Goal: Task Accomplishment & Management: Manage account settings

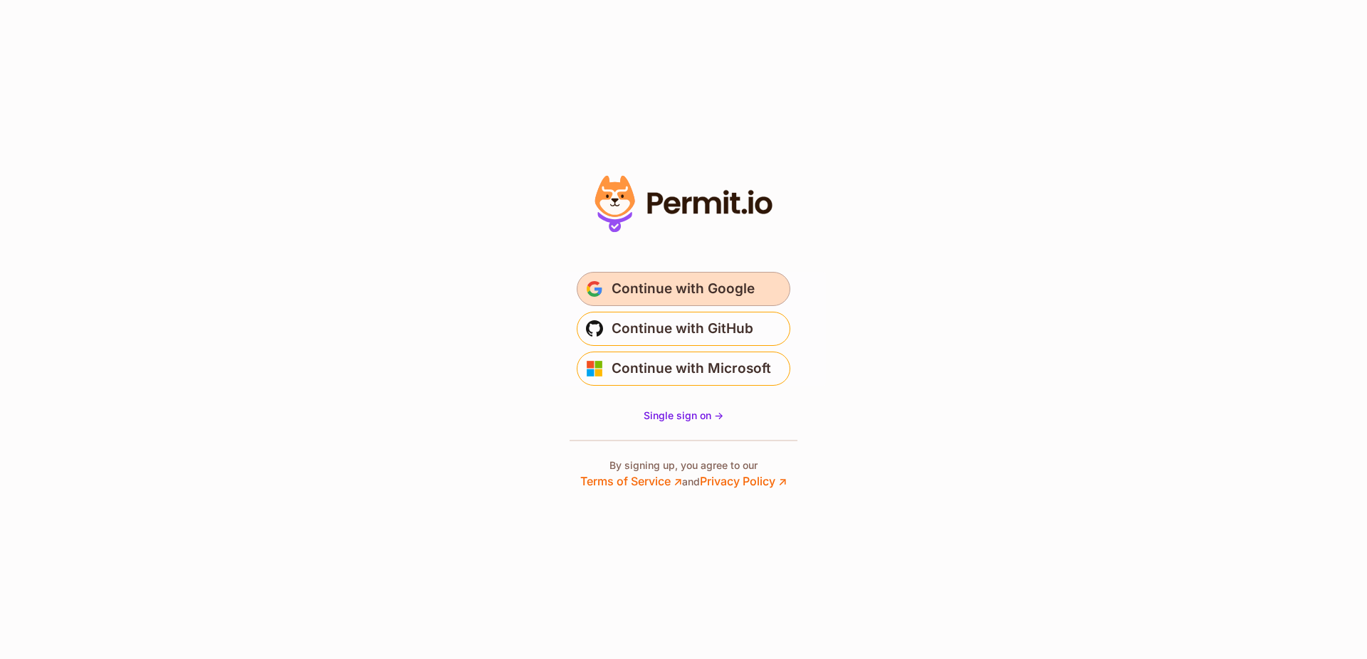
click at [638, 291] on span "Continue with Google" at bounding box center [683, 289] width 143 height 23
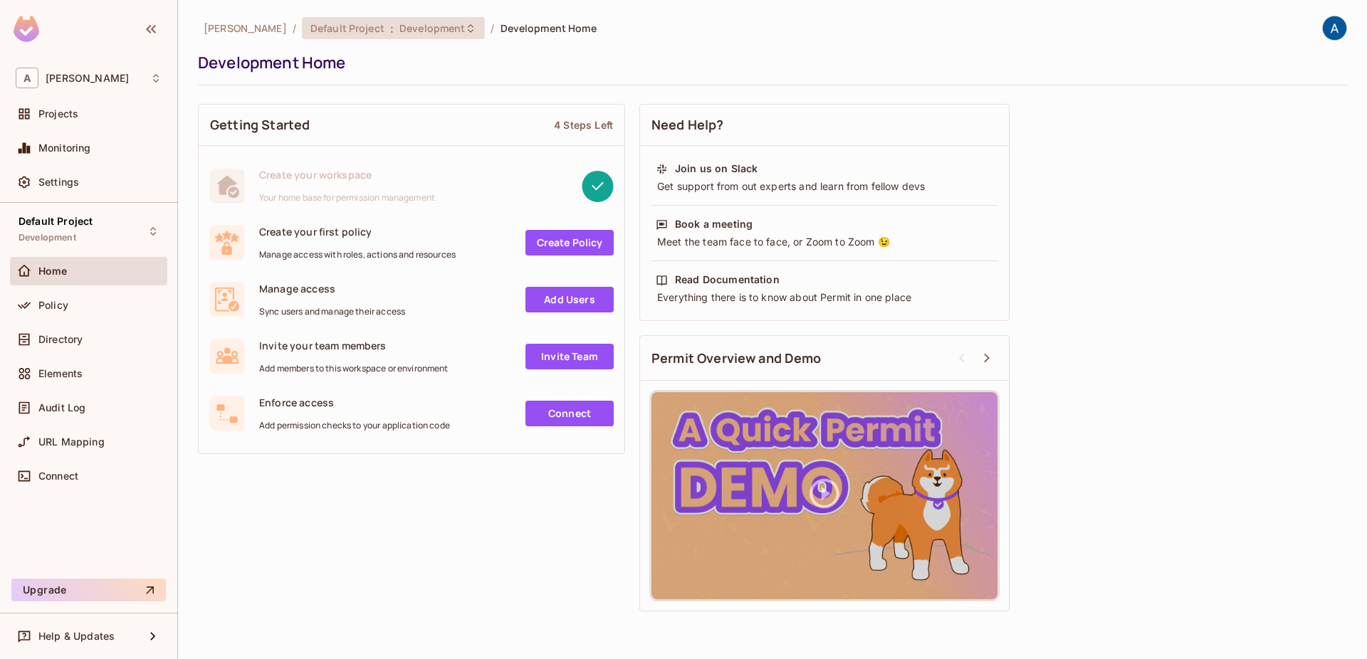
click at [418, 25] on span "Development" at bounding box center [432, 28] width 66 height 14
click at [35, 296] on div "Policy" at bounding box center [88, 305] width 157 height 28
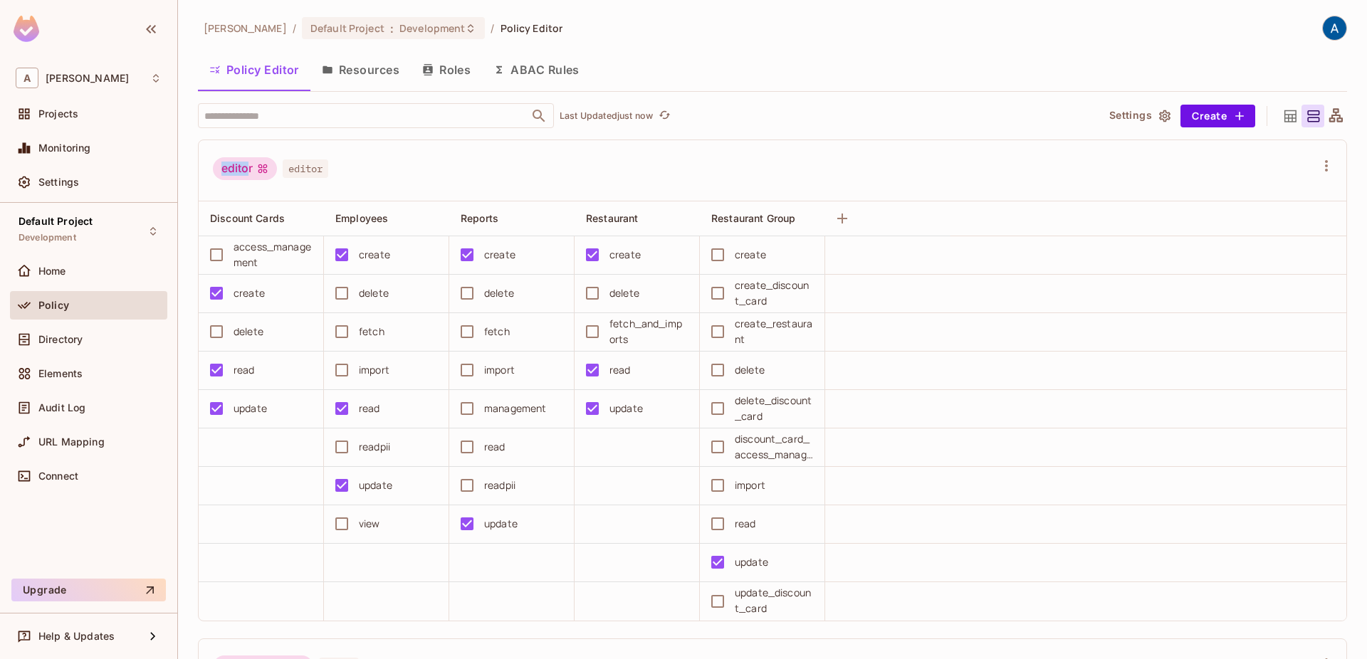
drag, startPoint x: 219, startPoint y: 165, endPoint x: 249, endPoint y: 167, distance: 29.9
click at [249, 167] on div "editor" at bounding box center [245, 168] width 64 height 23
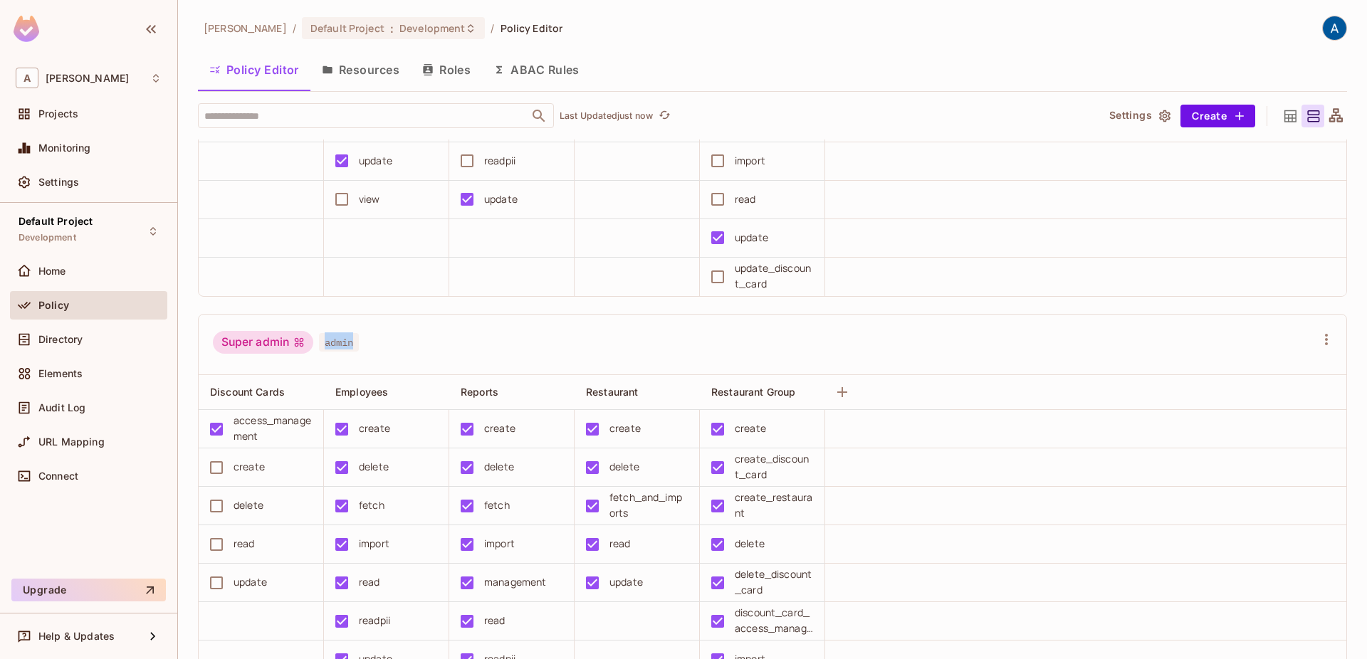
drag, startPoint x: 224, startPoint y: 339, endPoint x: 352, endPoint y: 341, distance: 128.2
click at [352, 341] on div "Super admin admin" at bounding box center [286, 344] width 146 height 27
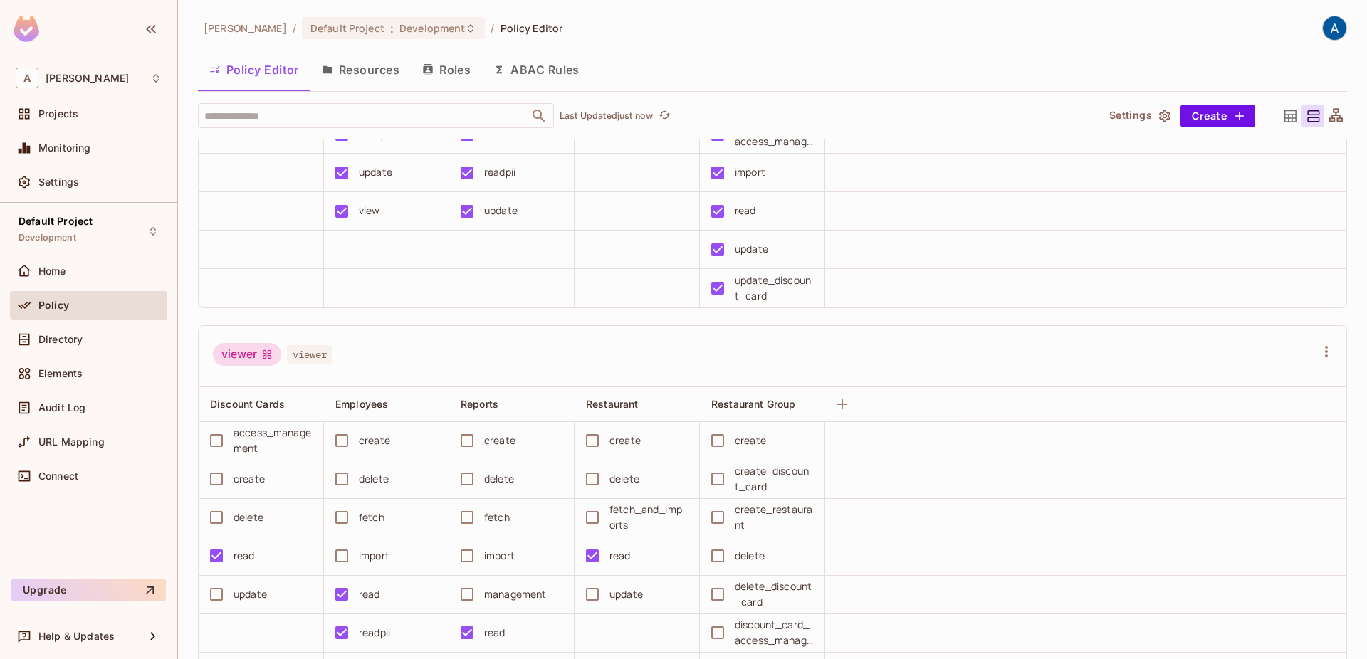
drag, startPoint x: 232, startPoint y: 345, endPoint x: 351, endPoint y: 352, distance: 119.2
click at [291, 352] on div "viewer viewer" at bounding box center [273, 356] width 120 height 27
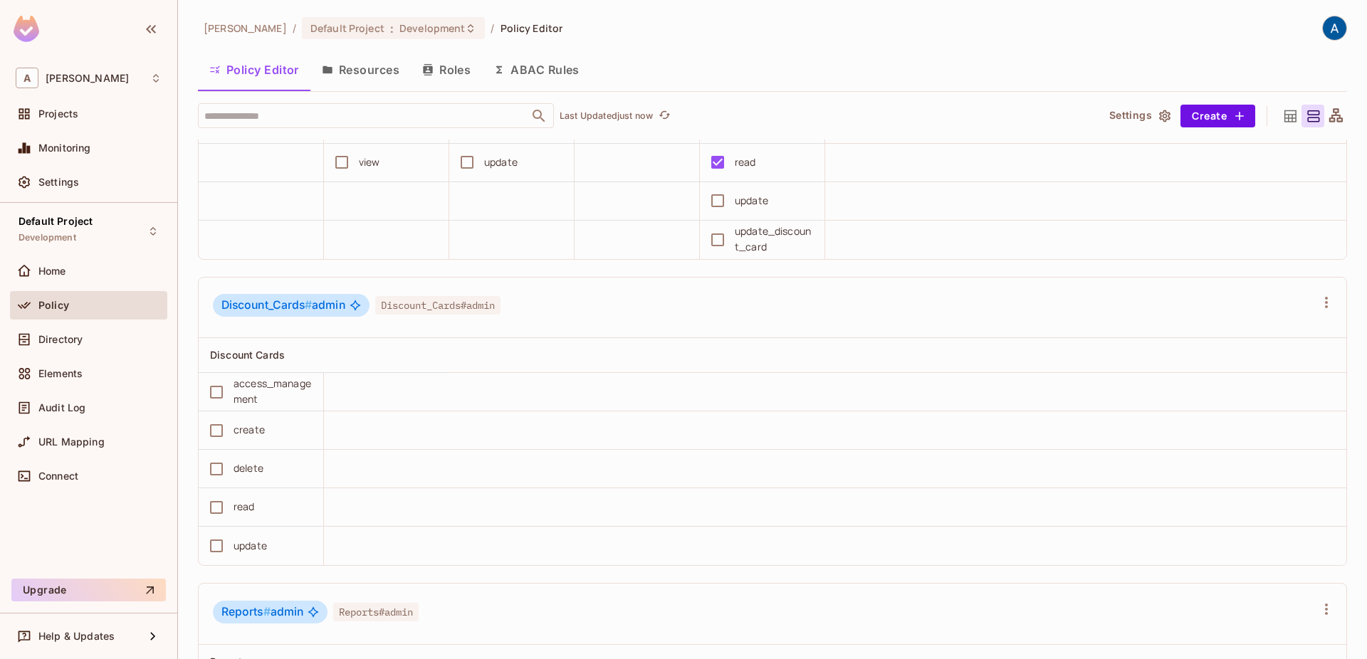
scroll to position [1461, 0]
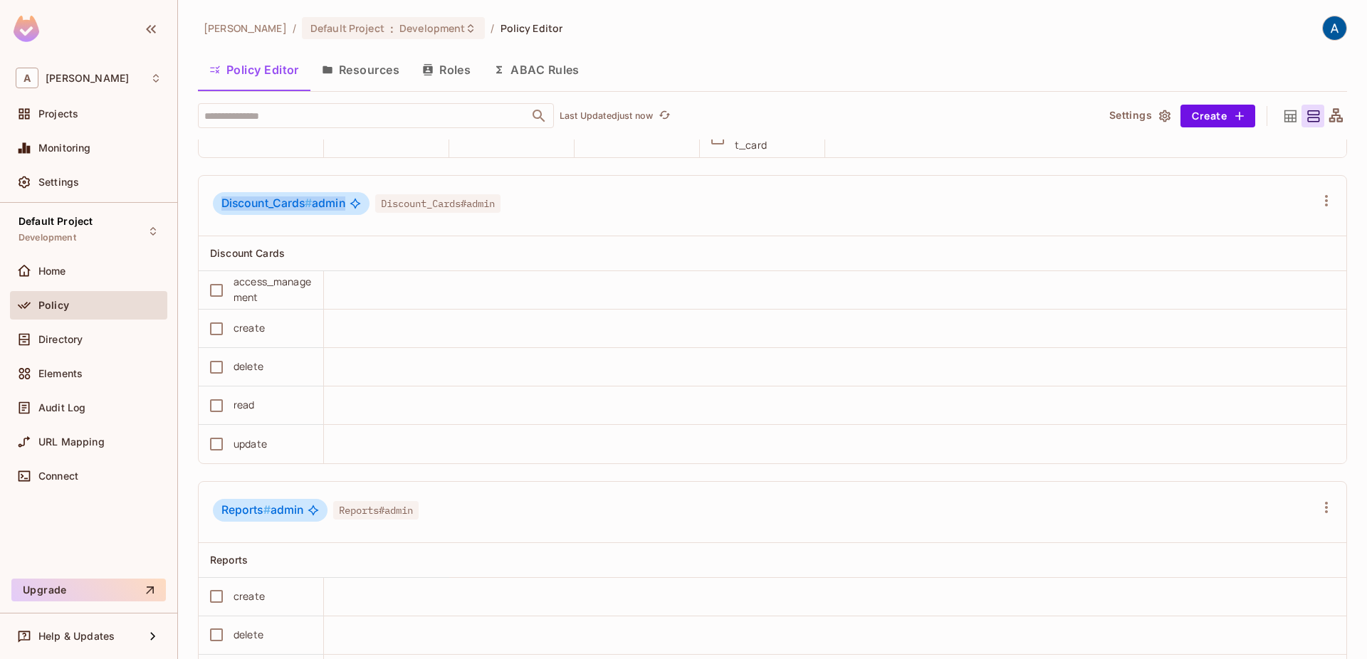
drag, startPoint x: 215, startPoint y: 203, endPoint x: 355, endPoint y: 214, distance: 140.0
click at [355, 214] on div "Discount_Cards # admin" at bounding box center [291, 203] width 157 height 23
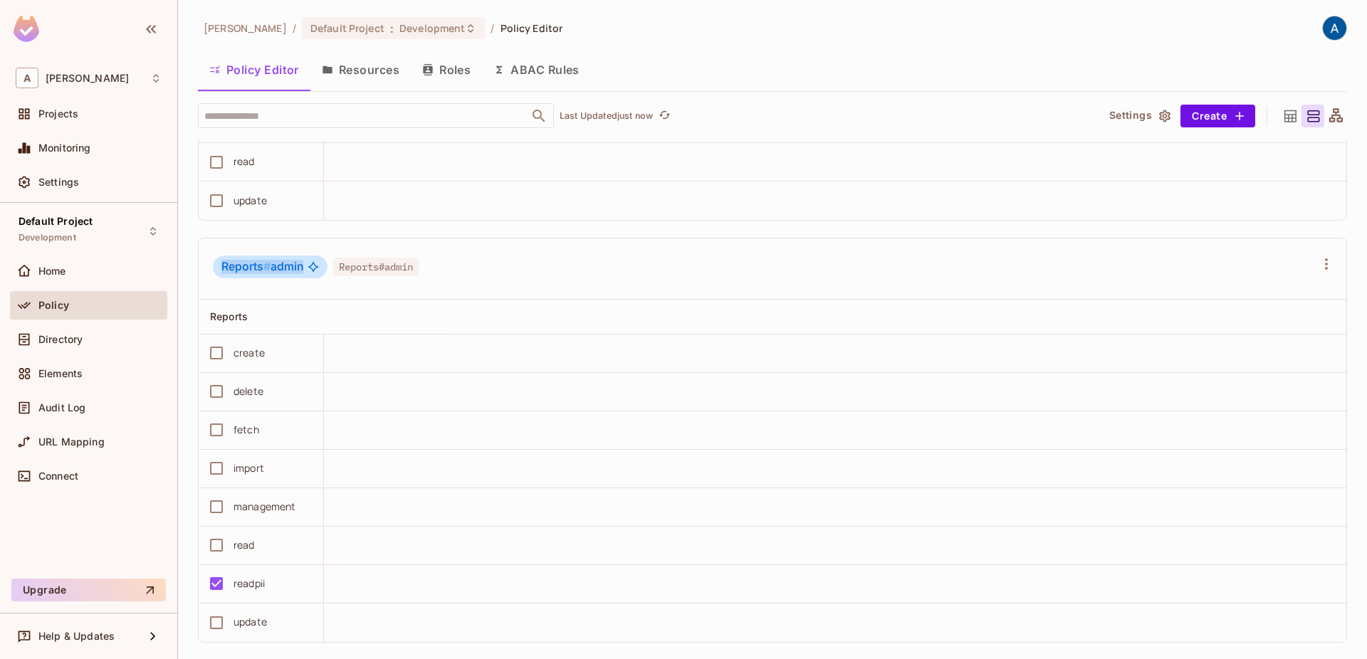
drag, startPoint x: 216, startPoint y: 257, endPoint x: 312, endPoint y: 275, distance: 97.1
click at [312, 275] on div "Reports # admin Reports#admin" at bounding box center [316, 269] width 206 height 27
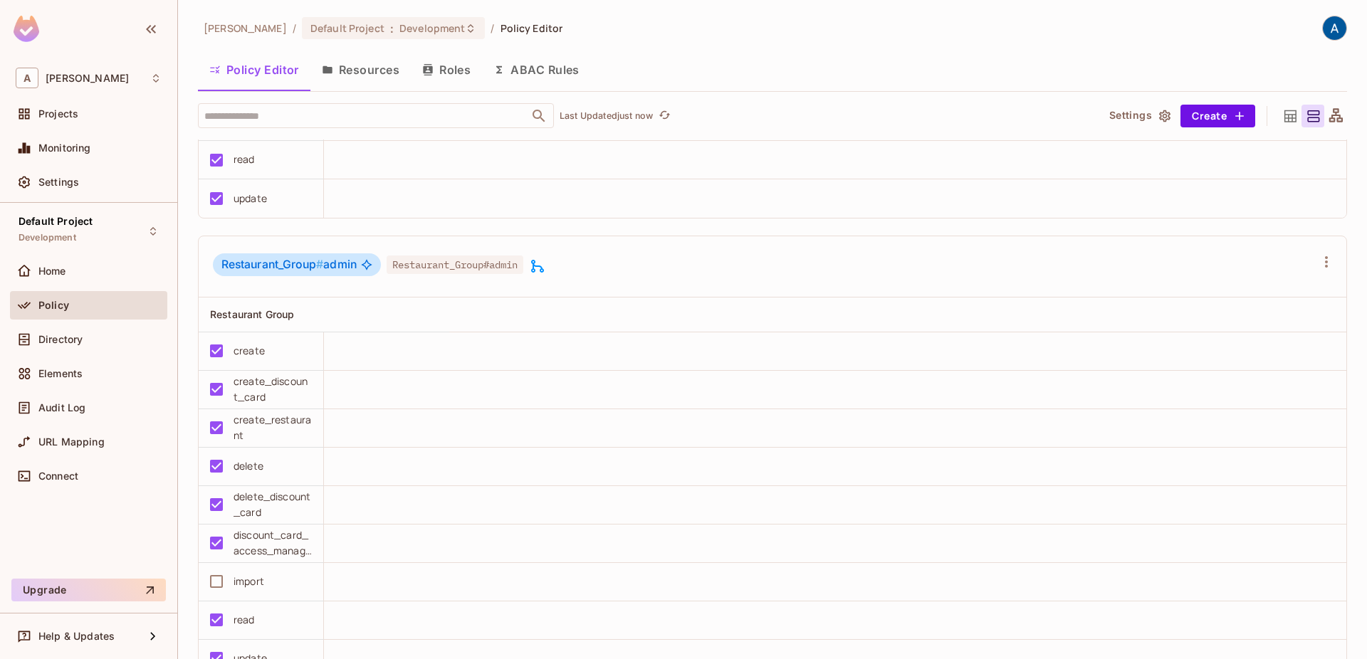
scroll to position [2192, 0]
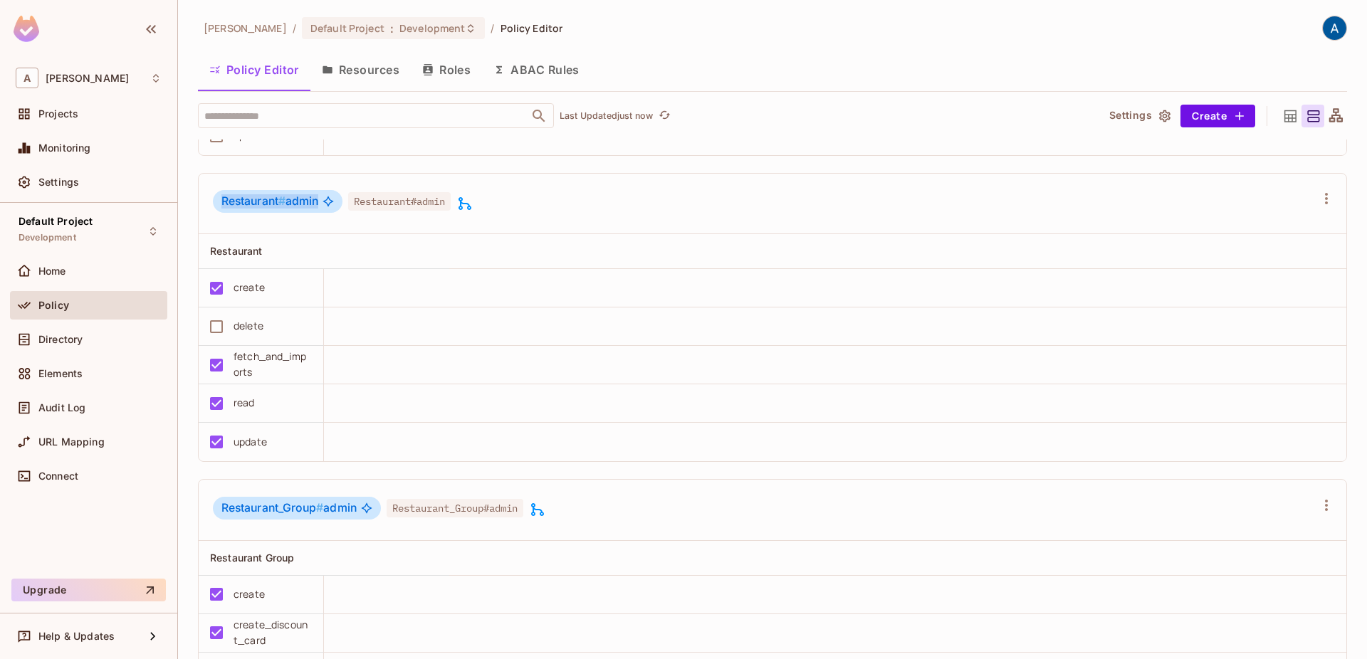
drag, startPoint x: 221, startPoint y: 199, endPoint x: 319, endPoint y: 199, distance: 98.3
click at [319, 199] on div "Restaurant # admin" at bounding box center [278, 201] width 130 height 23
click at [254, 202] on span "Restaurant #" at bounding box center [253, 201] width 64 height 14
drag, startPoint x: 214, startPoint y: 202, endPoint x: 274, endPoint y: 203, distance: 60.5
click at [274, 203] on div "Restaurant # admin" at bounding box center [278, 201] width 130 height 23
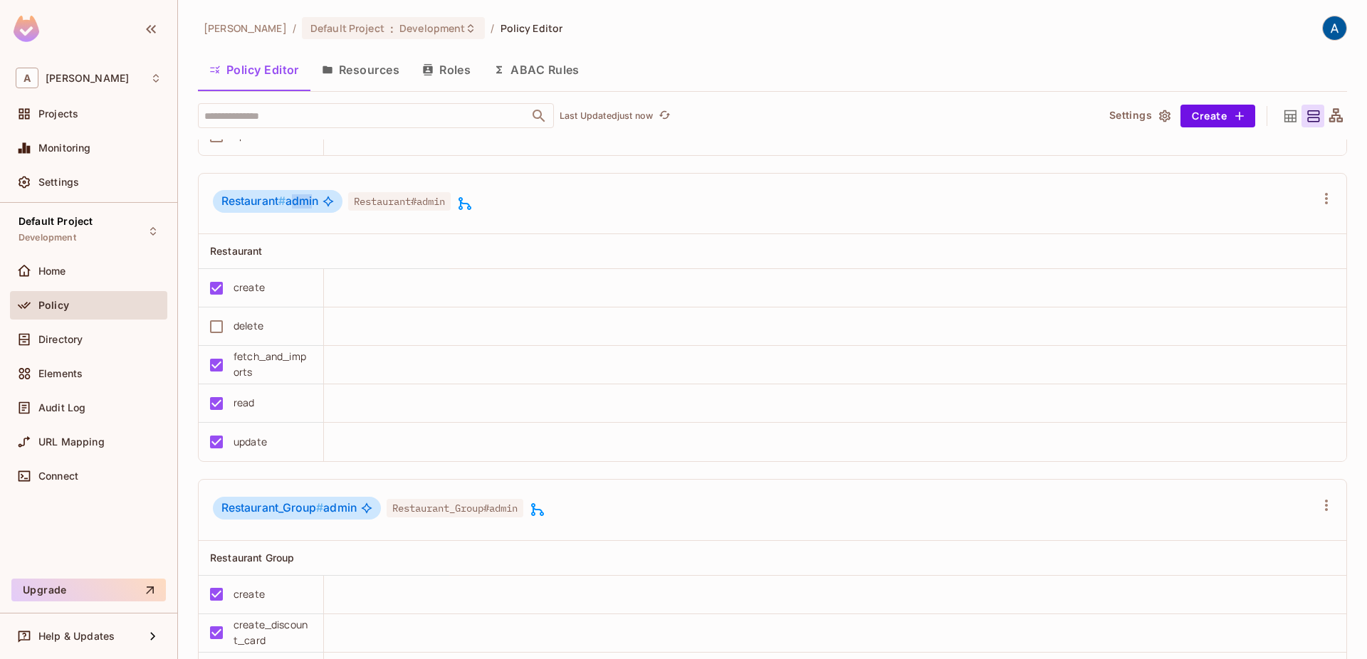
drag, startPoint x: 293, startPoint y: 203, endPoint x: 314, endPoint y: 203, distance: 21.4
click at [314, 203] on span "Restaurant # admin" at bounding box center [269, 201] width 97 height 14
click at [656, 197] on div "Restaurant # admin Restaurant#admin" at bounding box center [764, 203] width 1102 height 27
click at [469, 206] on icon at bounding box center [464, 203] width 17 height 17
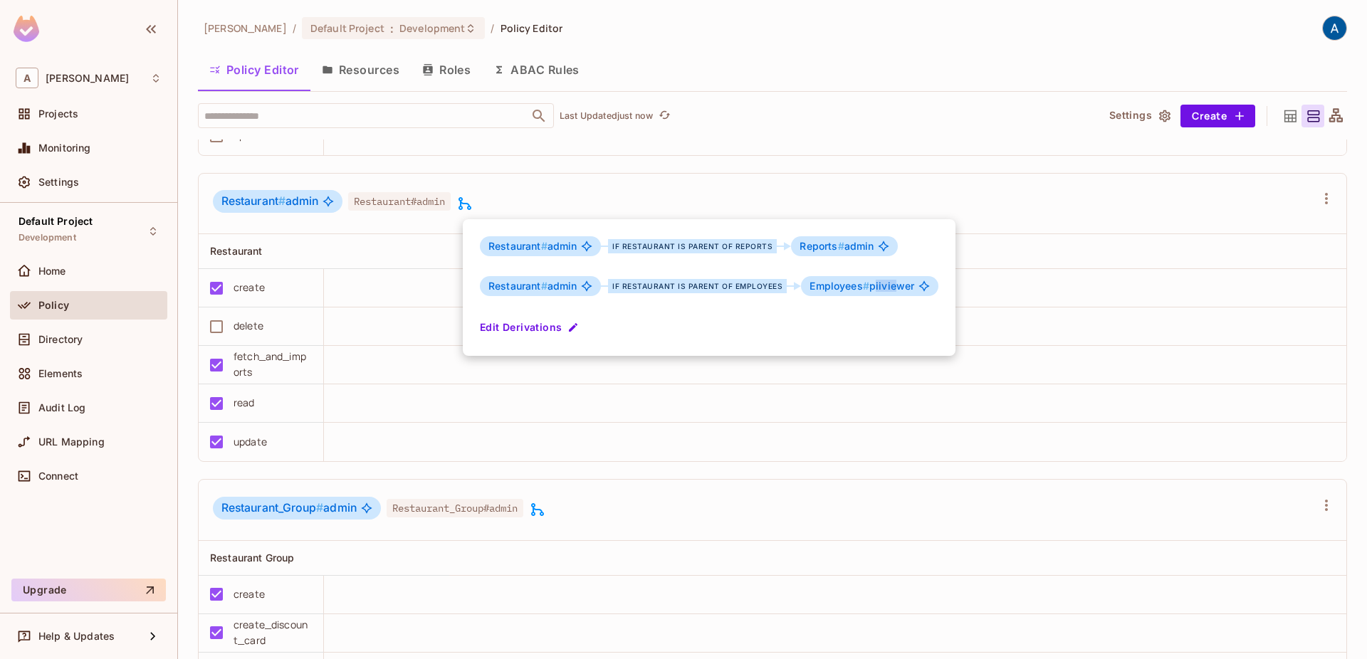
drag, startPoint x: 869, startPoint y: 287, endPoint x: 895, endPoint y: 287, distance: 26.3
click at [895, 287] on span "Employees # piiviewer" at bounding box center [862, 286] width 105 height 11
click at [576, 179] on div at bounding box center [683, 329] width 1367 height 659
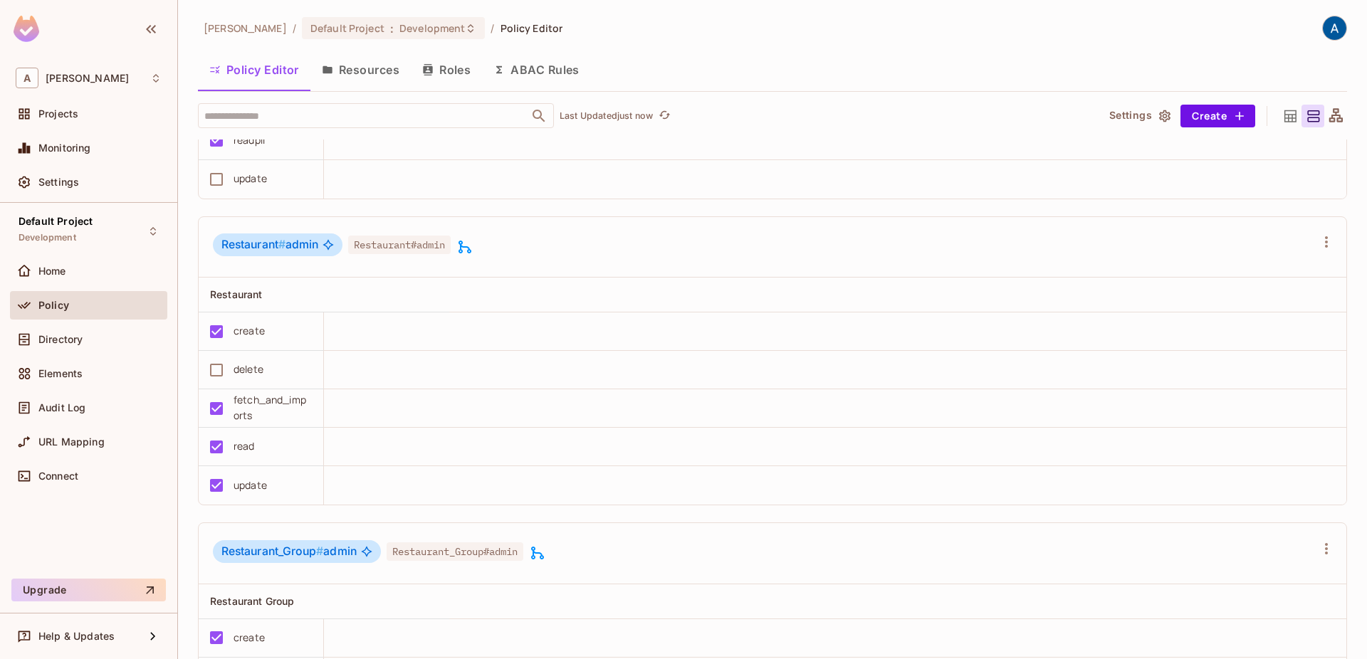
scroll to position [2113, 0]
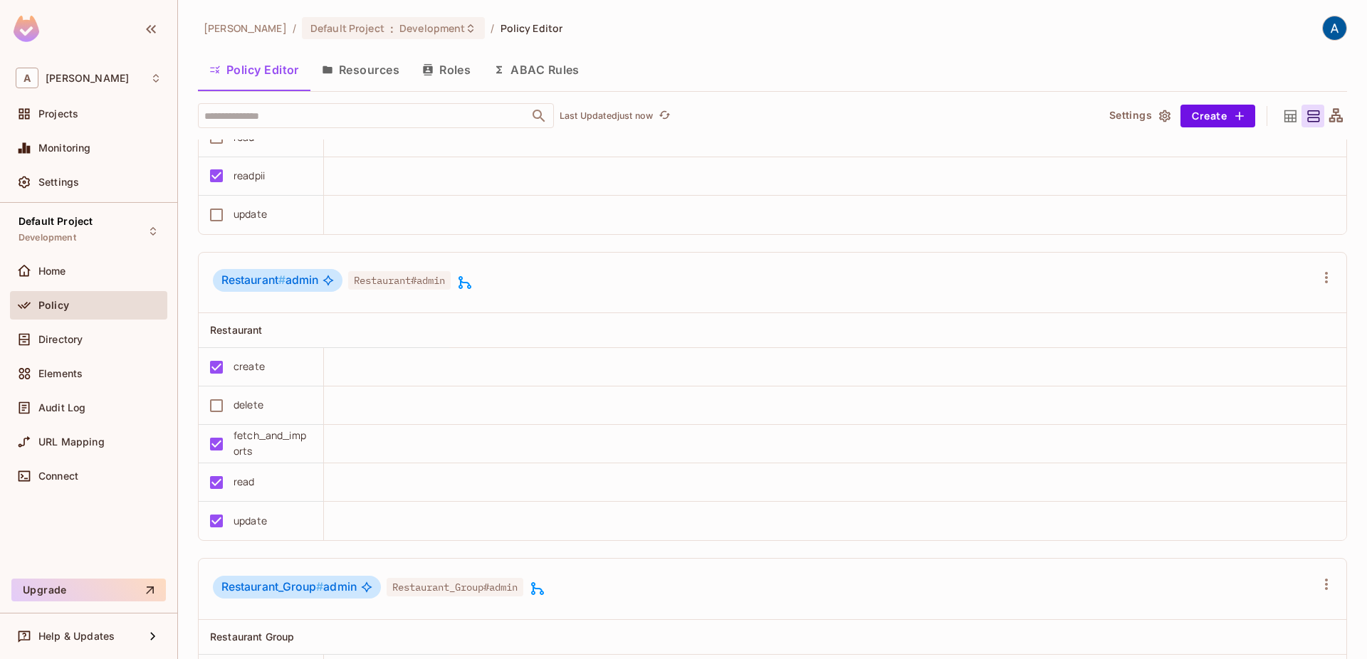
click at [372, 251] on div "editor editor Discount Cards Employees Reports Restaurant Restaurant Group acce…" at bounding box center [772, 358] width 1149 height 4663
click at [471, 286] on icon at bounding box center [464, 282] width 17 height 17
click at [387, 67] on button "Resources" at bounding box center [360, 70] width 100 height 36
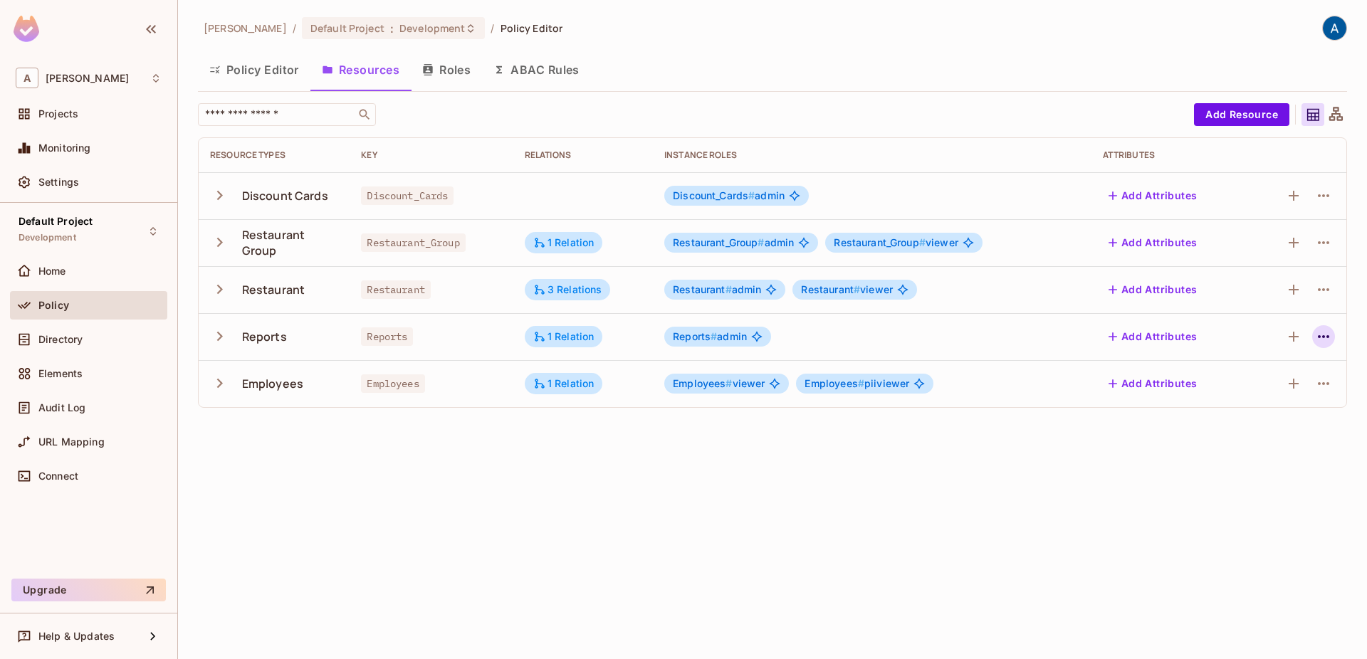
click at [1319, 338] on icon "button" at bounding box center [1323, 336] width 11 height 3
click at [1272, 392] on div "Edit Resource" at bounding box center [1261, 393] width 67 height 14
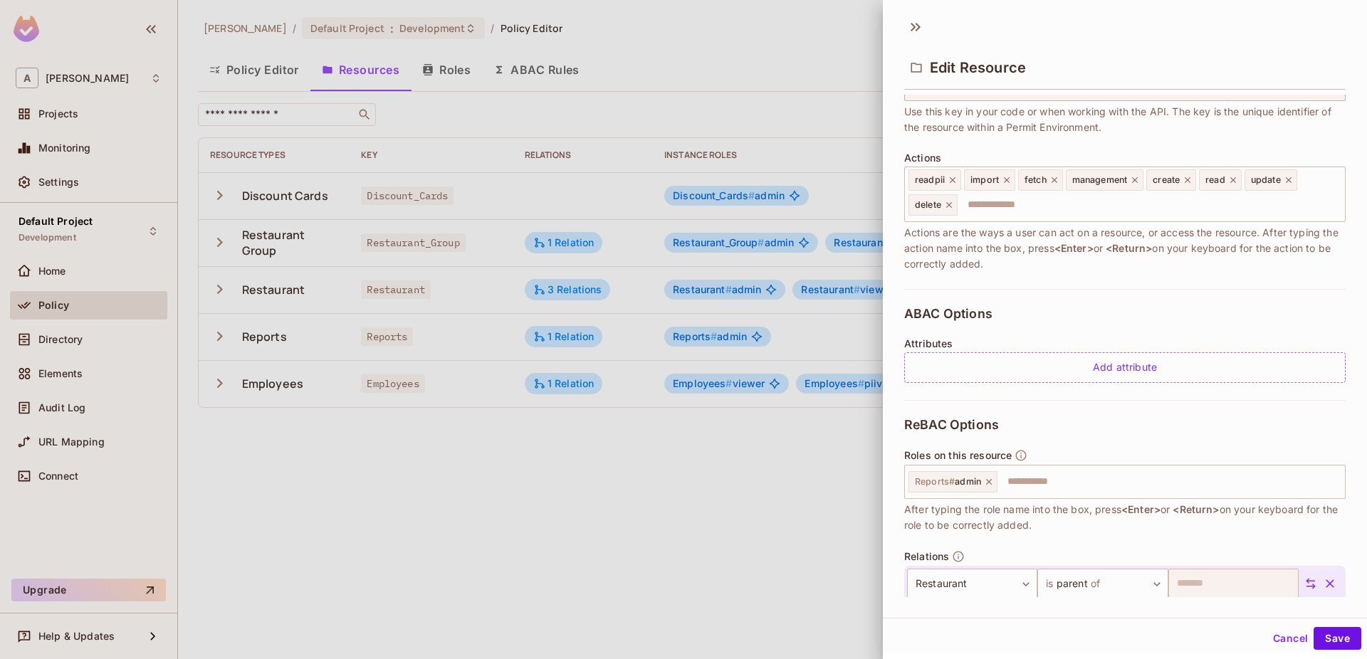
scroll to position [187, 0]
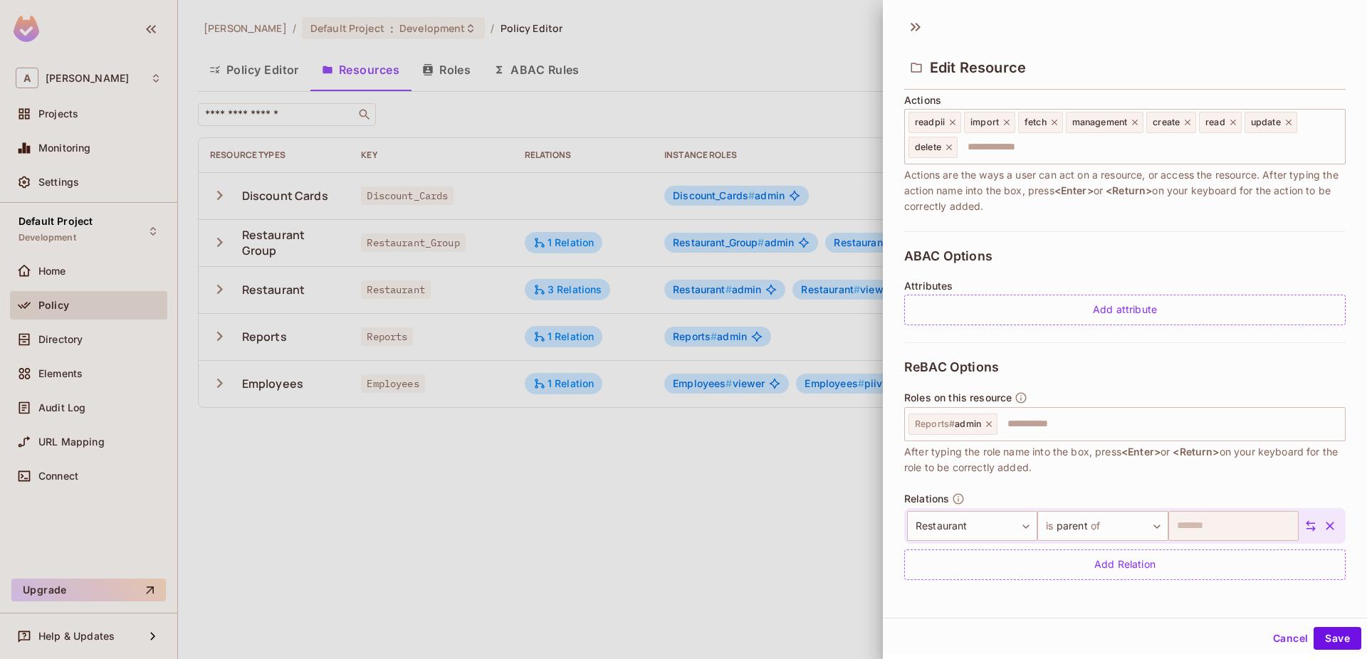
click at [1290, 640] on button "Cancel" at bounding box center [1290, 638] width 46 height 23
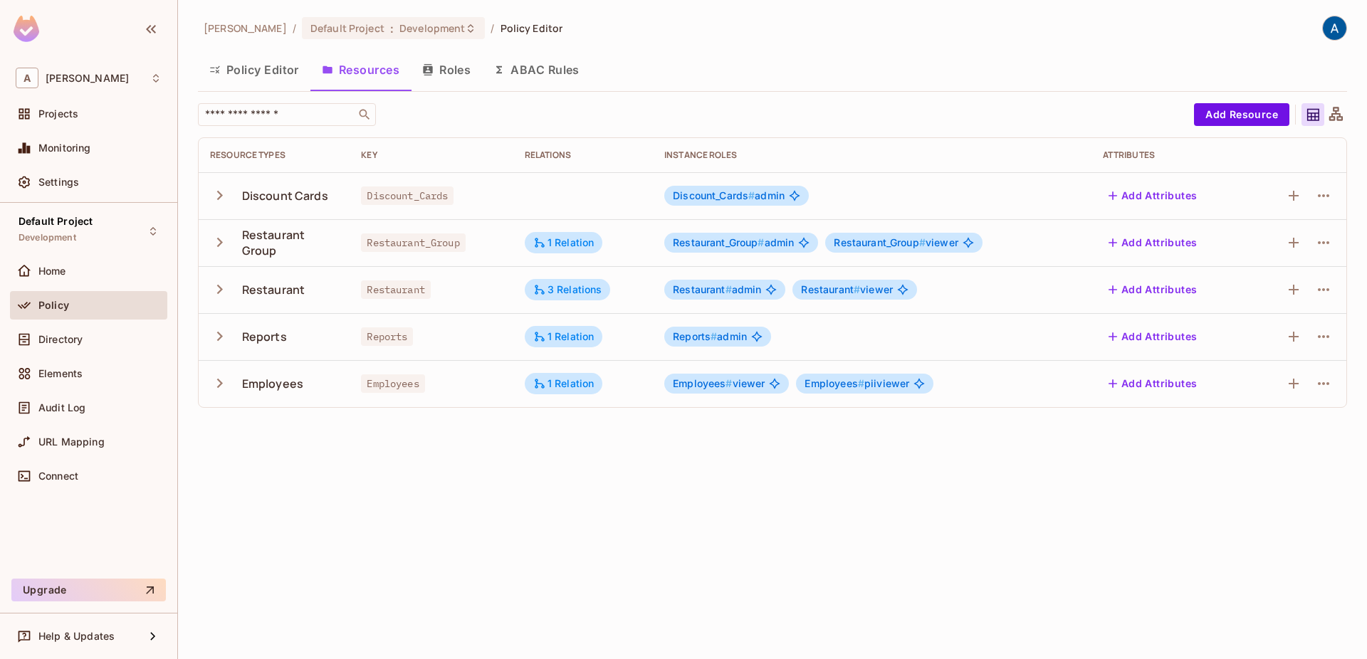
click at [574, 494] on div "Aman Sharma / Default Project : Development / Policy Editor Policy Editor Resou…" at bounding box center [772, 329] width 1189 height 659
click at [572, 385] on div "1 Relation" at bounding box center [563, 383] width 61 height 13
click at [389, 548] on div at bounding box center [683, 329] width 1367 height 659
click at [251, 77] on button "Policy Editor" at bounding box center [254, 70] width 113 height 36
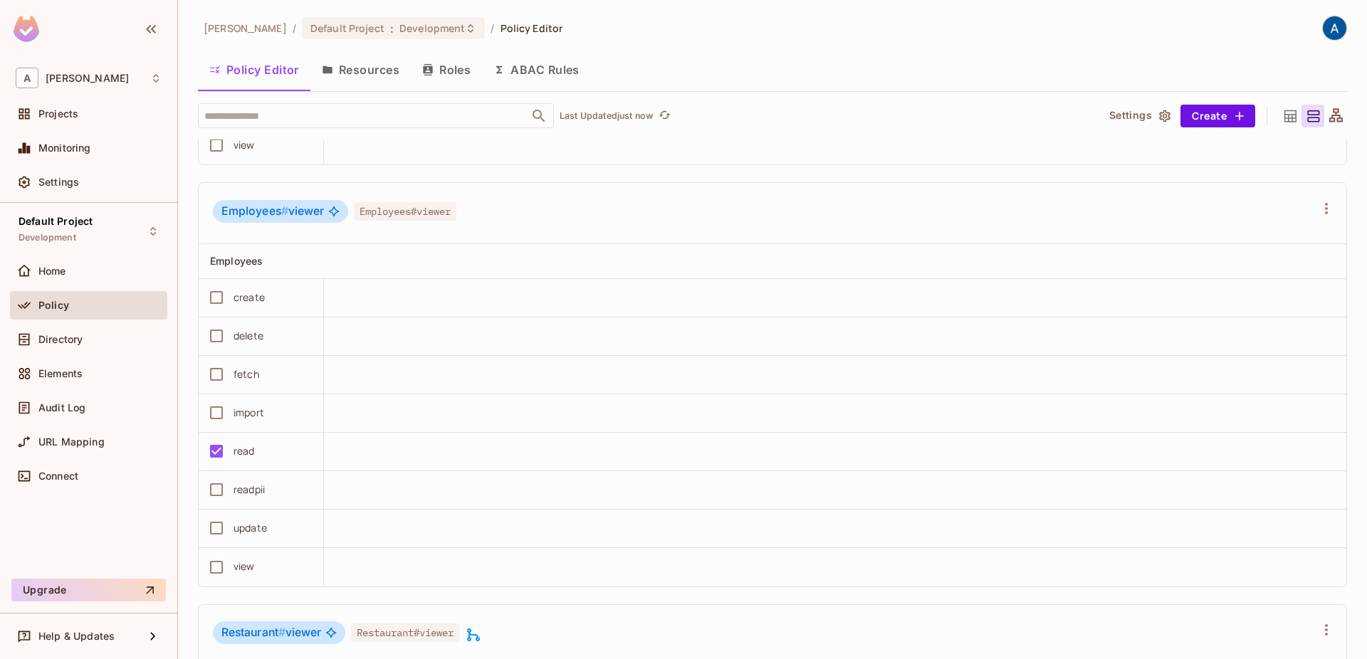
scroll to position [3815, 0]
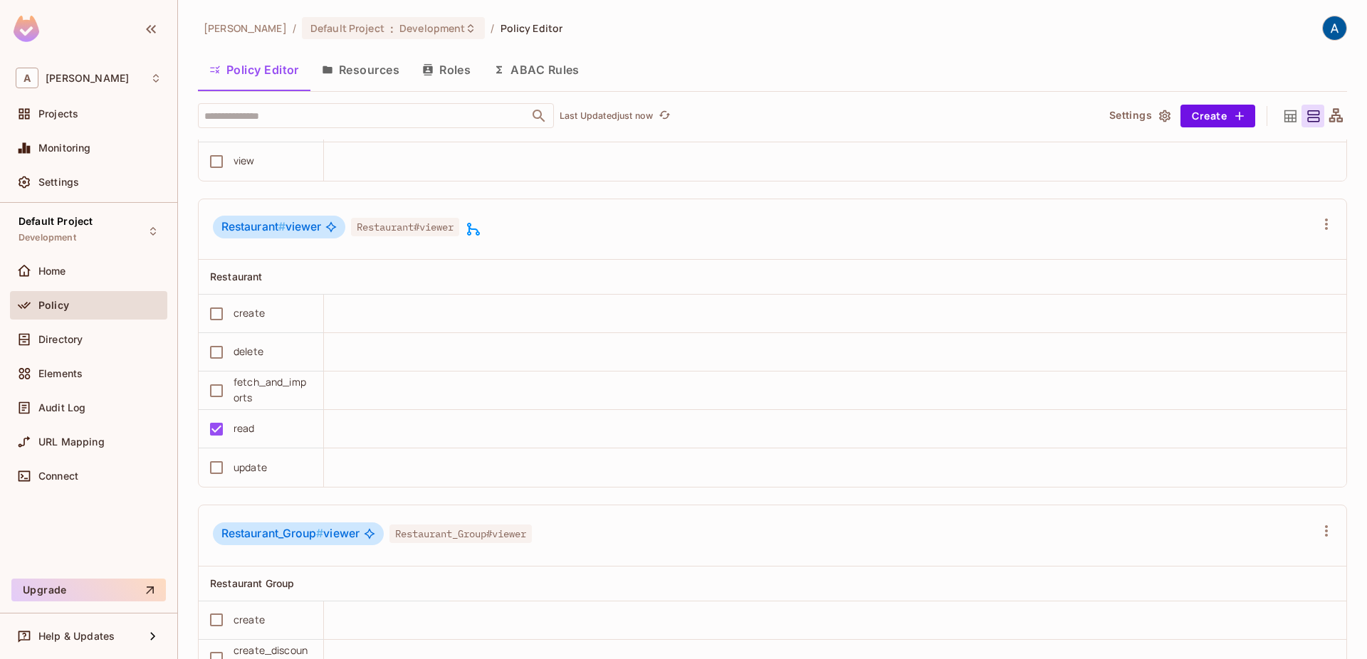
click at [474, 243] on div "Restaurant # viewer Restaurant#viewer" at bounding box center [773, 229] width 1148 height 61
click at [475, 239] on div "Restaurant # viewer Restaurant#viewer" at bounding box center [347, 229] width 269 height 27
click at [476, 227] on icon at bounding box center [473, 229] width 13 height 13
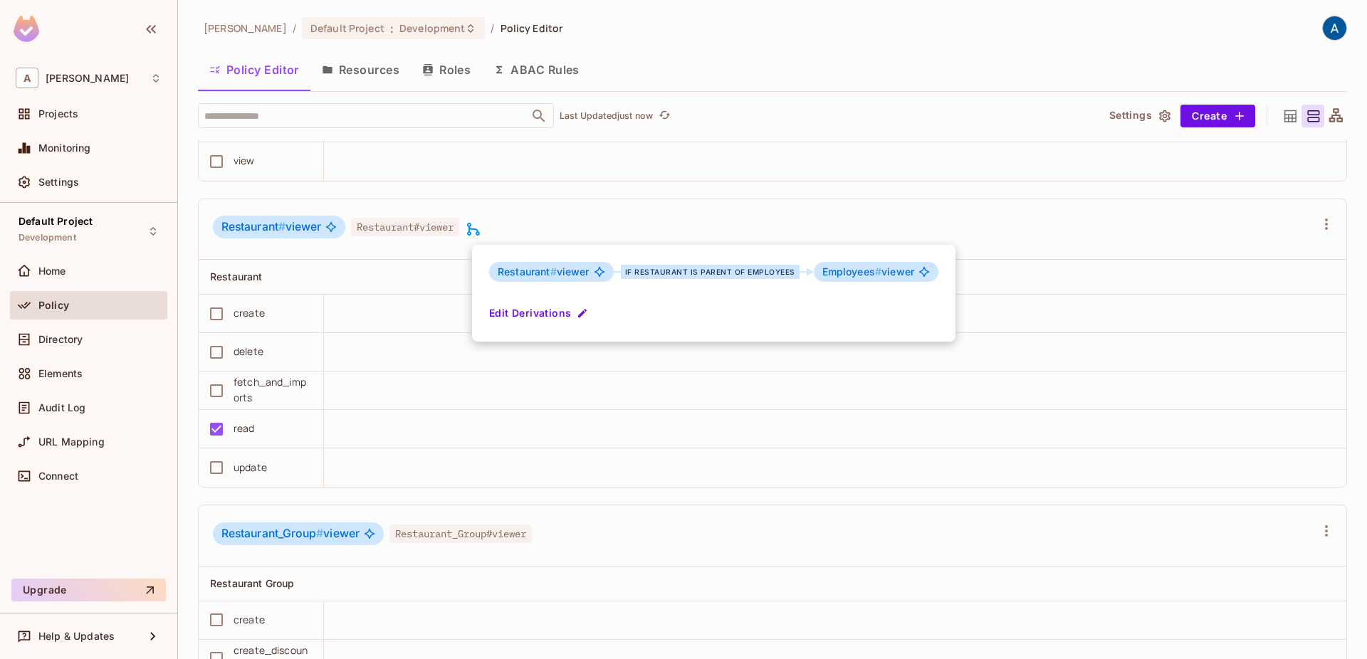
click at [489, 203] on div at bounding box center [683, 329] width 1367 height 659
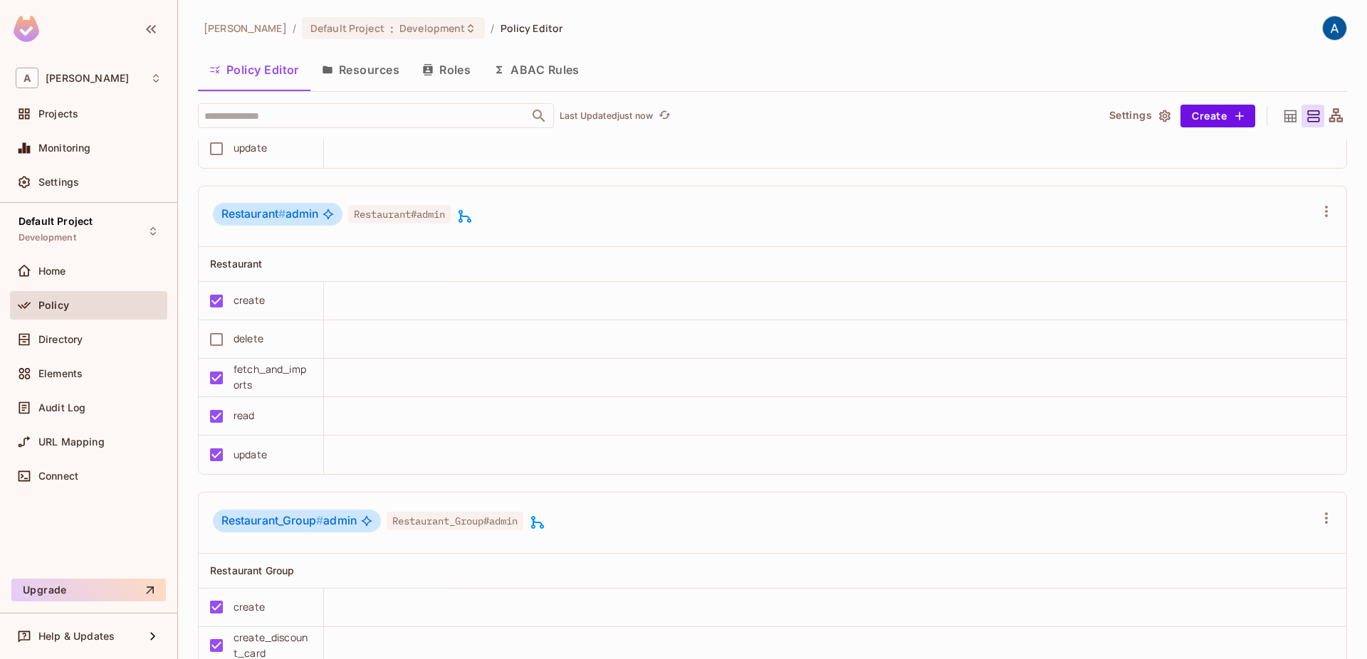
scroll to position [2029, 0]
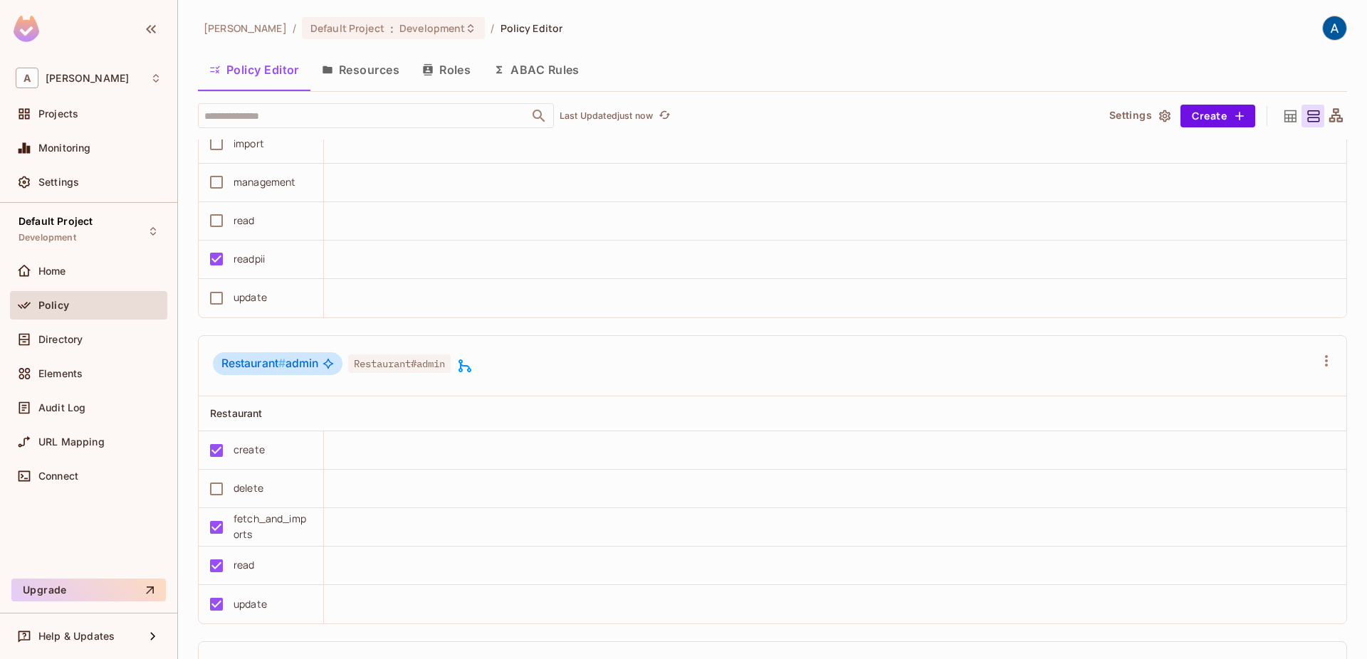
click at [372, 71] on button "Resources" at bounding box center [360, 70] width 100 height 36
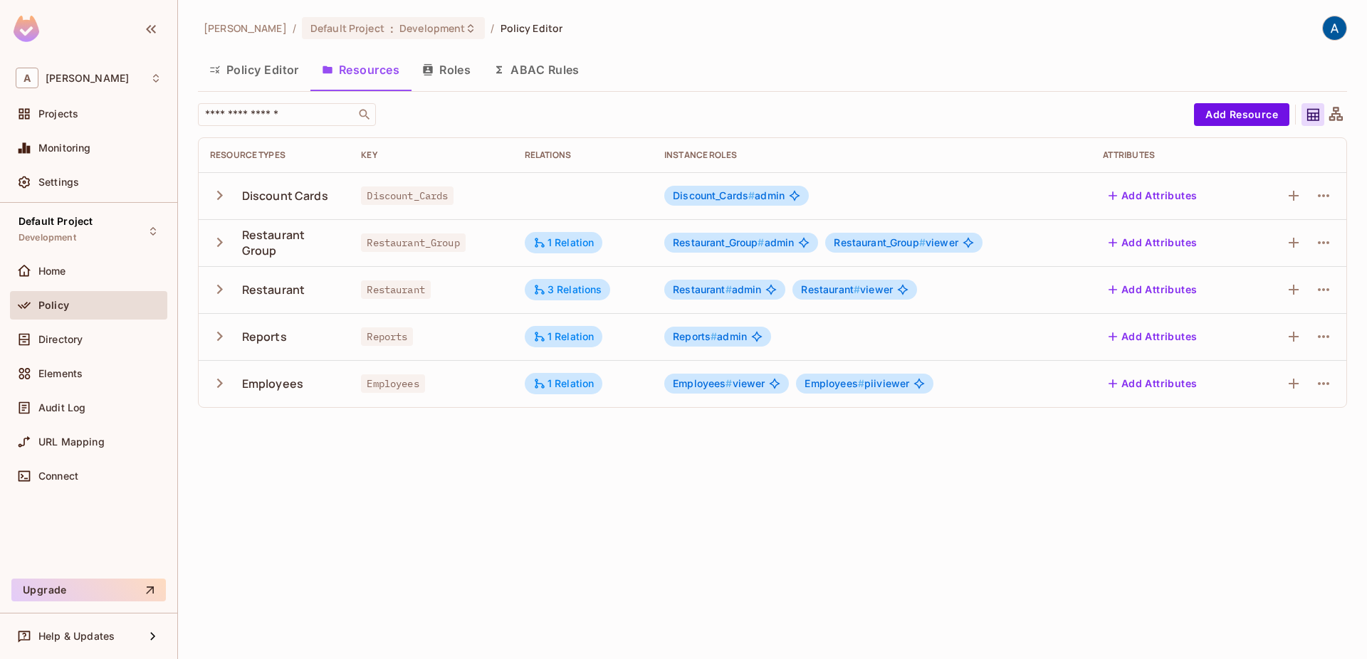
click at [459, 68] on button "Roles" at bounding box center [446, 70] width 71 height 36
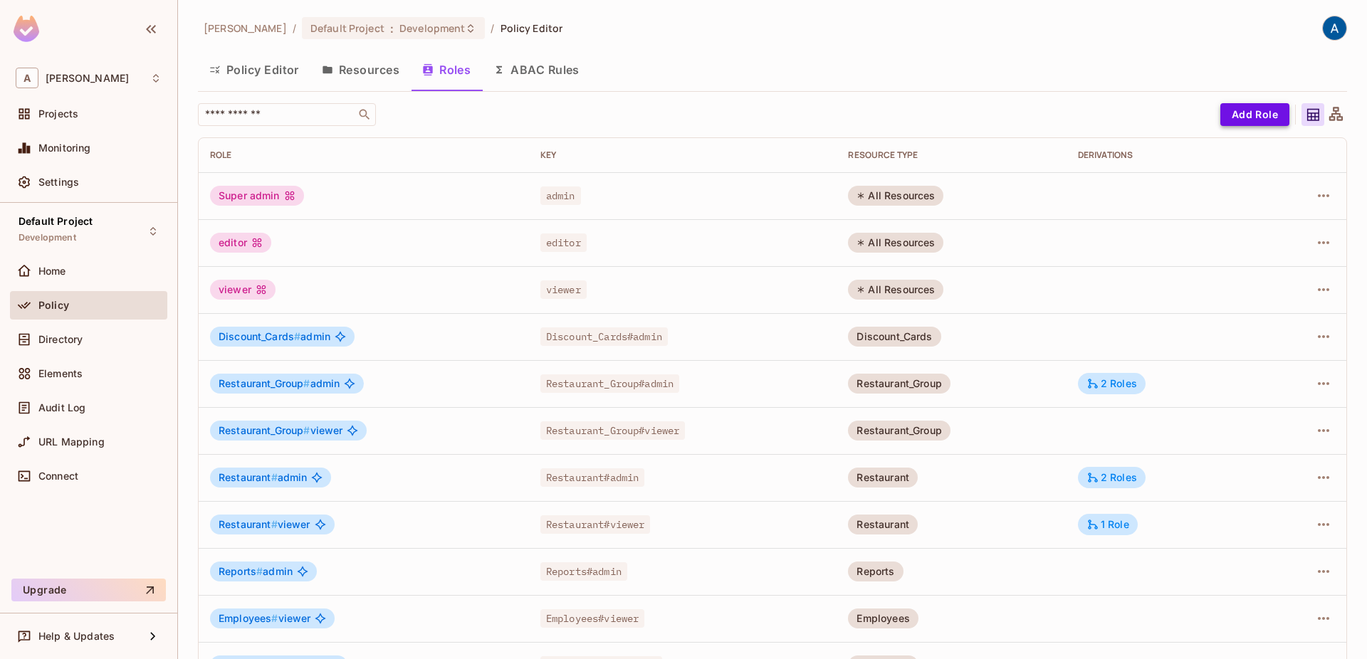
click at [1246, 117] on button "Add Role" at bounding box center [1254, 114] width 69 height 23
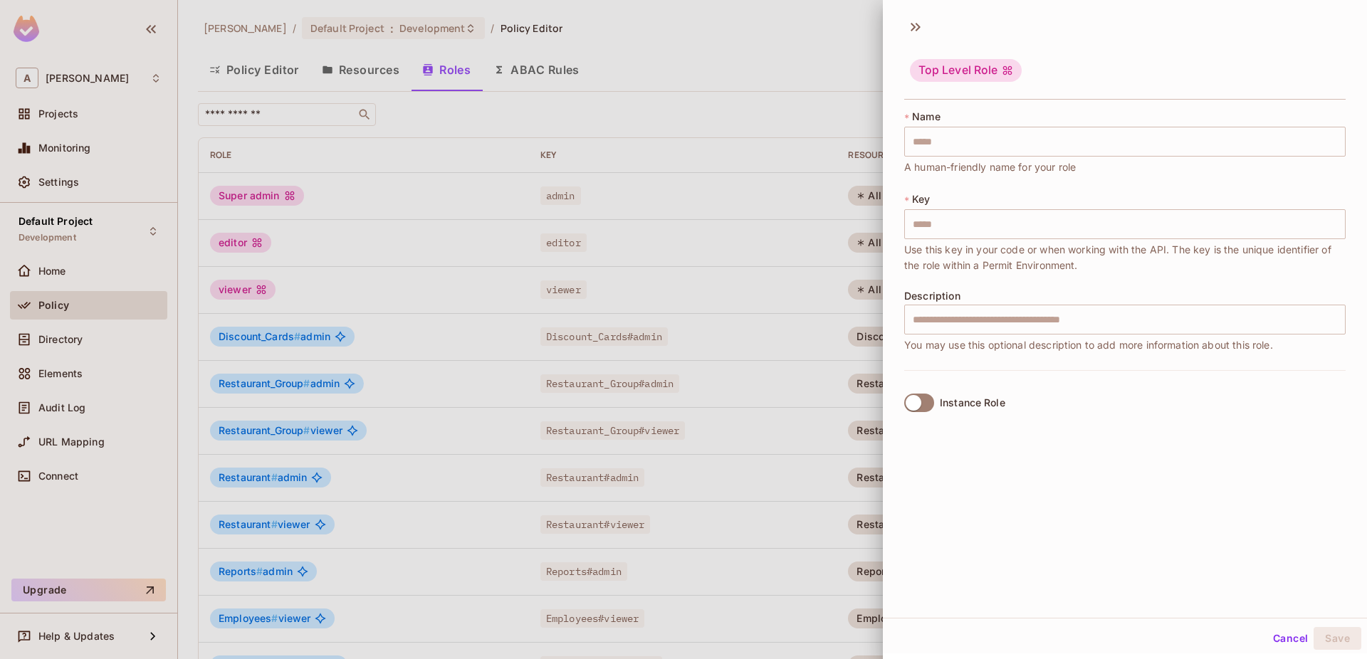
scroll to position [2, 0]
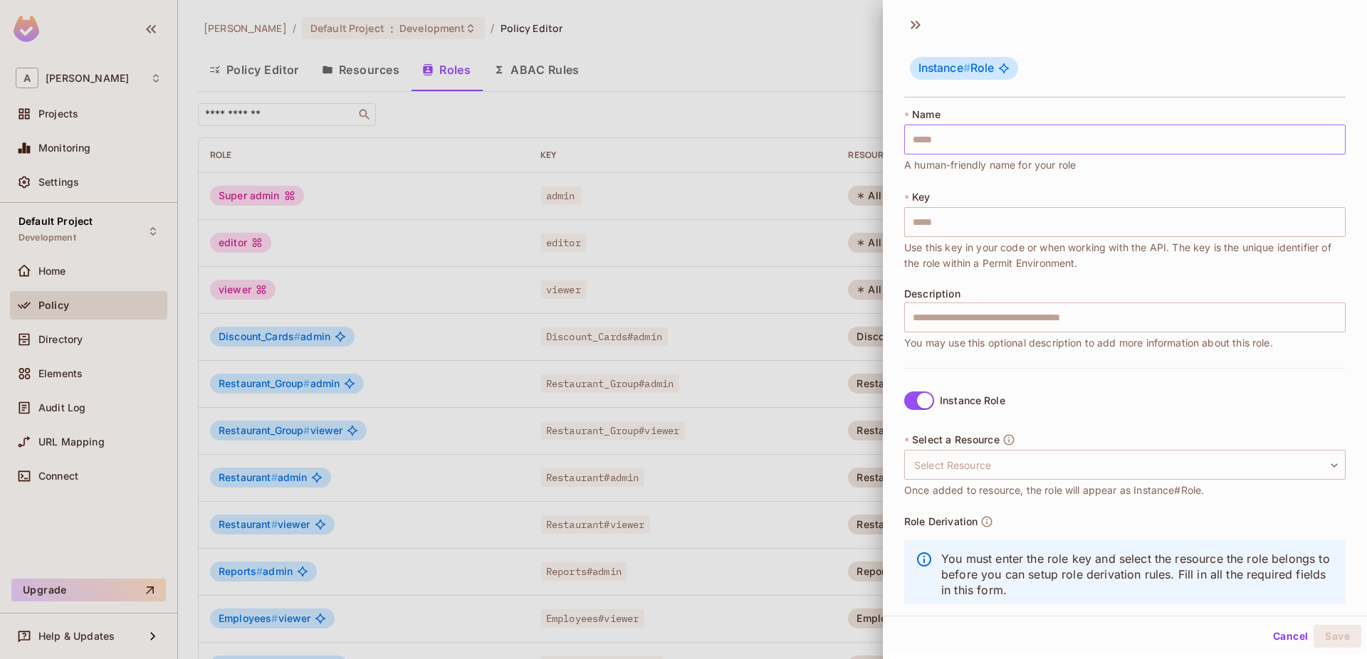
click at [958, 134] on input "text" at bounding box center [1124, 140] width 441 height 30
click at [972, 227] on input "text" at bounding box center [1124, 222] width 441 height 30
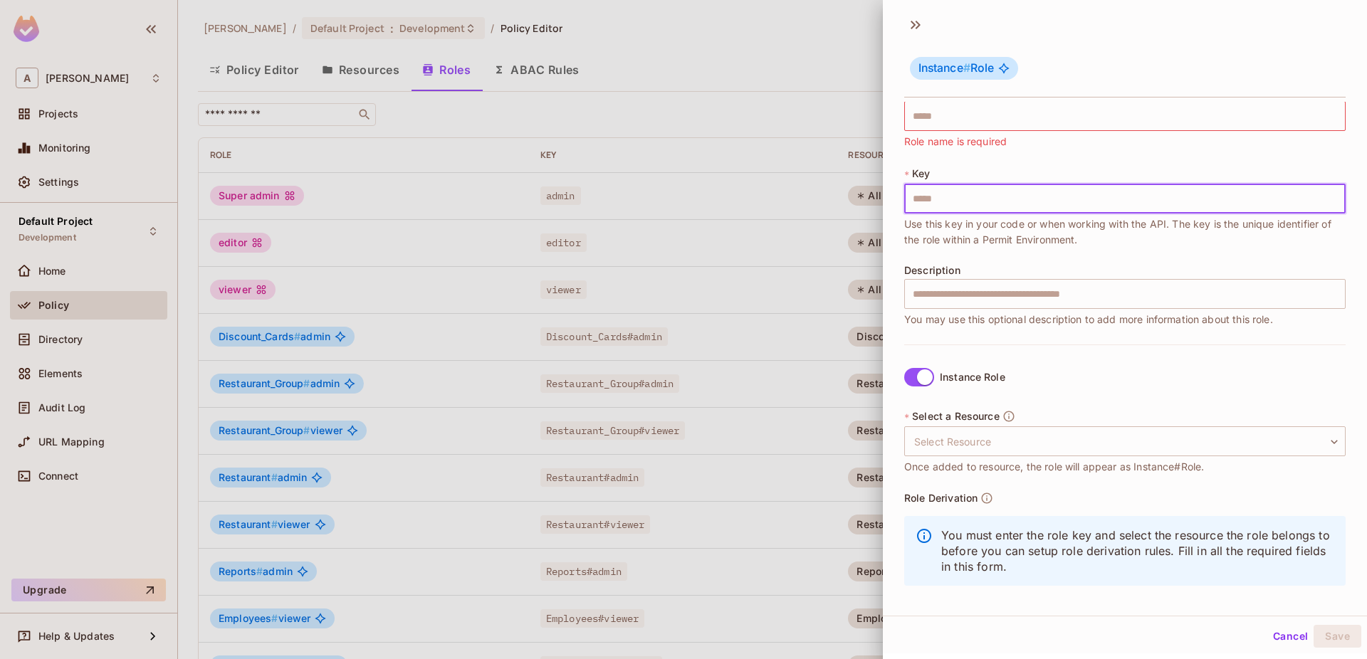
scroll to position [31, 0]
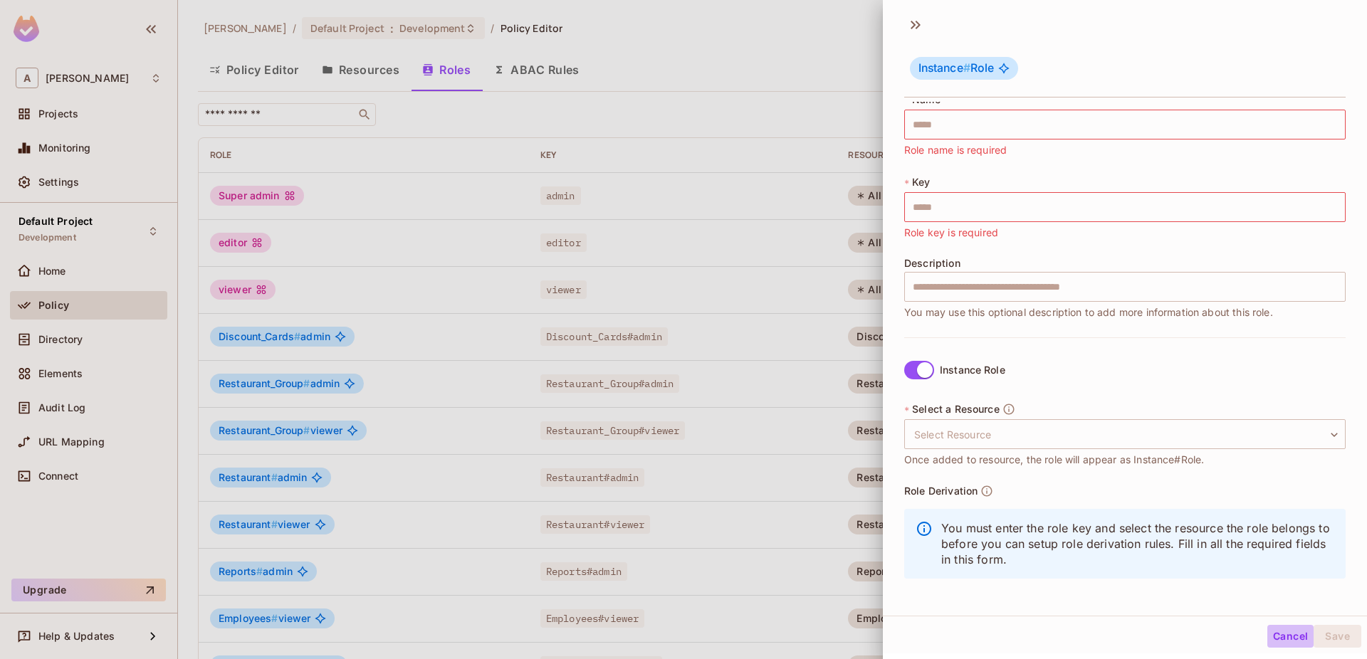
click at [1292, 634] on button "Cancel" at bounding box center [1290, 636] width 46 height 23
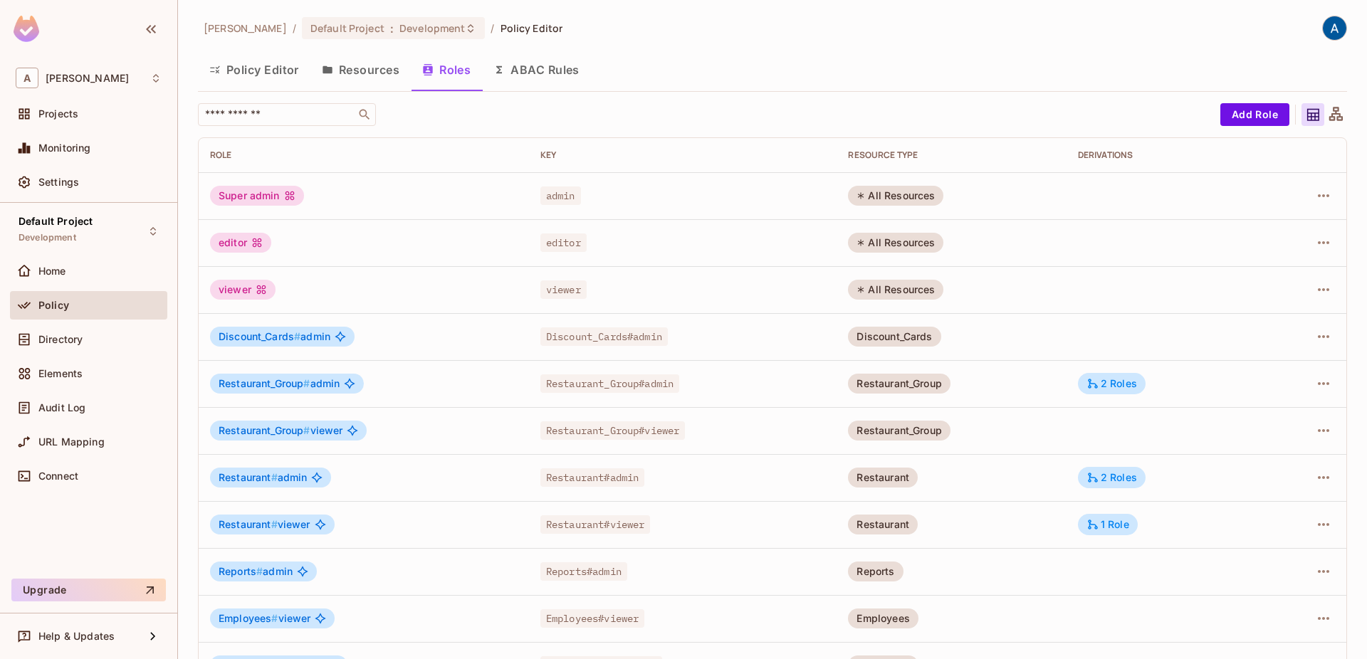
click at [382, 65] on button "Resources" at bounding box center [360, 70] width 100 height 36
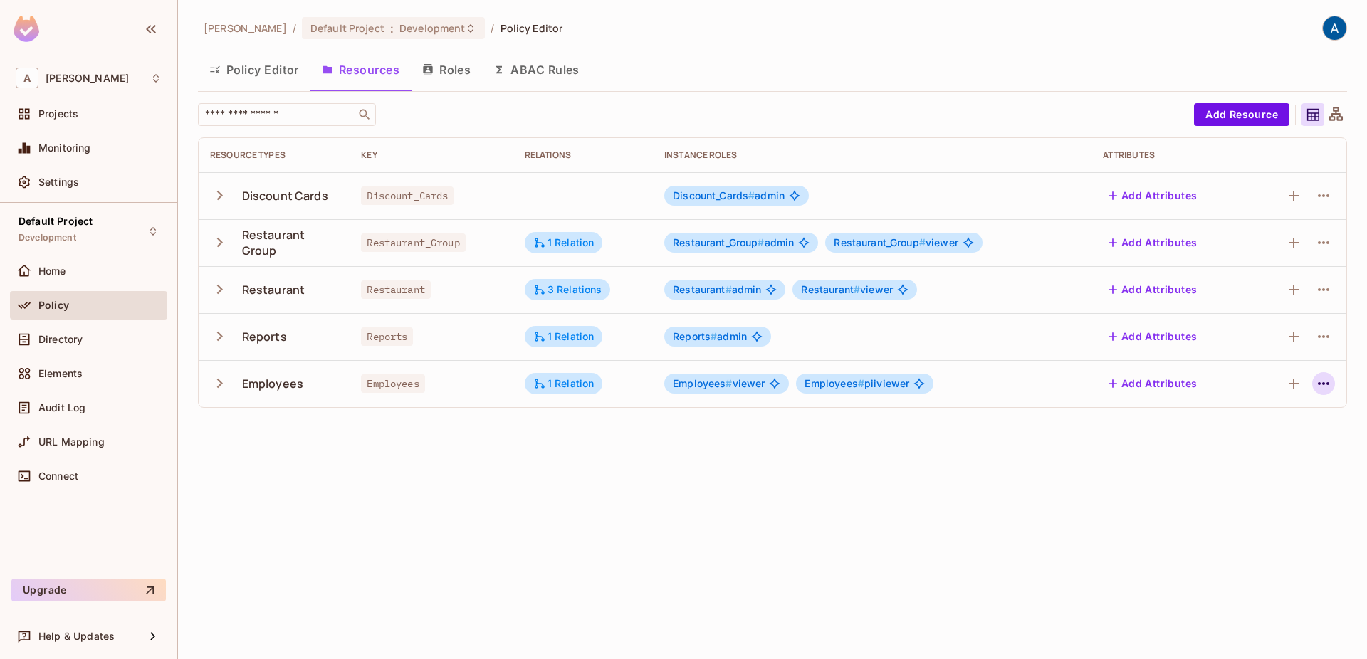
click at [1320, 385] on icon "button" at bounding box center [1323, 383] width 11 height 3
click at [272, 74] on div at bounding box center [683, 329] width 1367 height 659
click at [268, 68] on button "Policy Editor" at bounding box center [254, 70] width 113 height 36
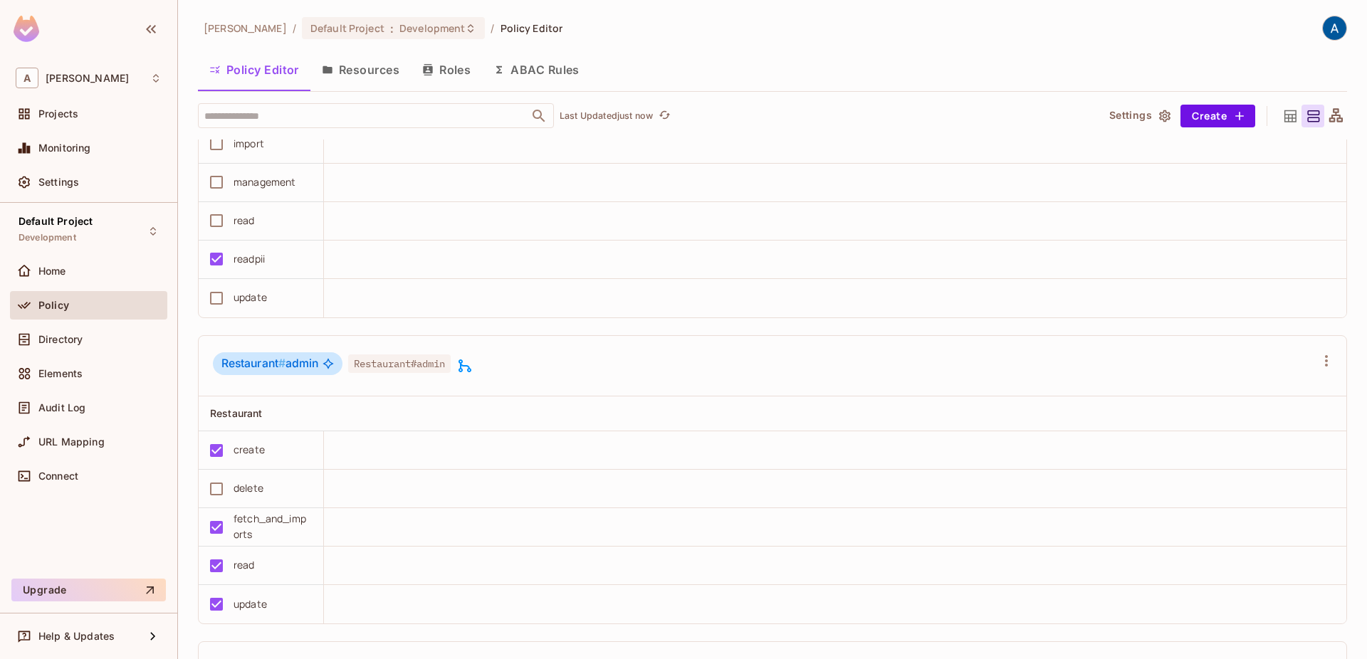
scroll to position [2111, 0]
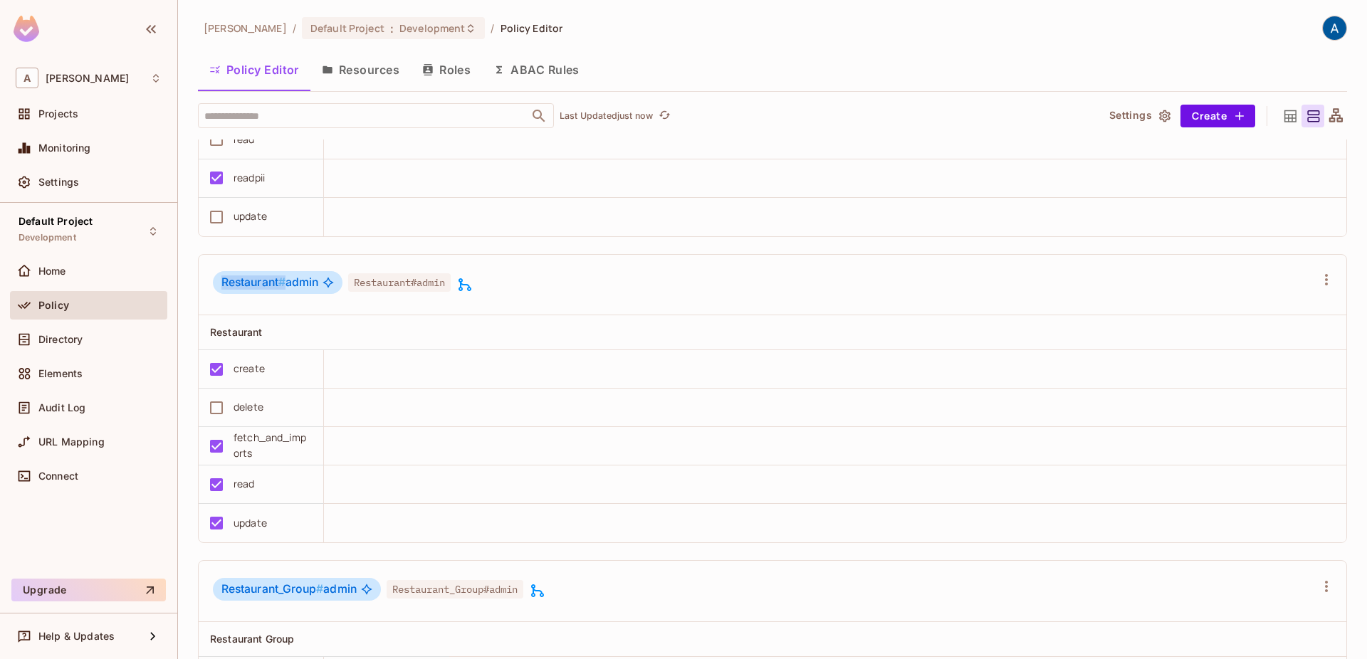
drag, startPoint x: 286, startPoint y: 284, endPoint x: 323, endPoint y: 283, distance: 36.3
click at [323, 283] on div "Restaurant # admin" at bounding box center [278, 282] width 130 height 23
click at [605, 294] on div "Restaurant # admin Restaurant#admin" at bounding box center [764, 284] width 1102 height 27
drag, startPoint x: 605, startPoint y: 294, endPoint x: 196, endPoint y: 285, distance: 409.5
click at [198, 285] on div "Restaurant # admin Restaurant#admin Restaurant create delete fetch_and_imports …" at bounding box center [772, 399] width 1149 height 290
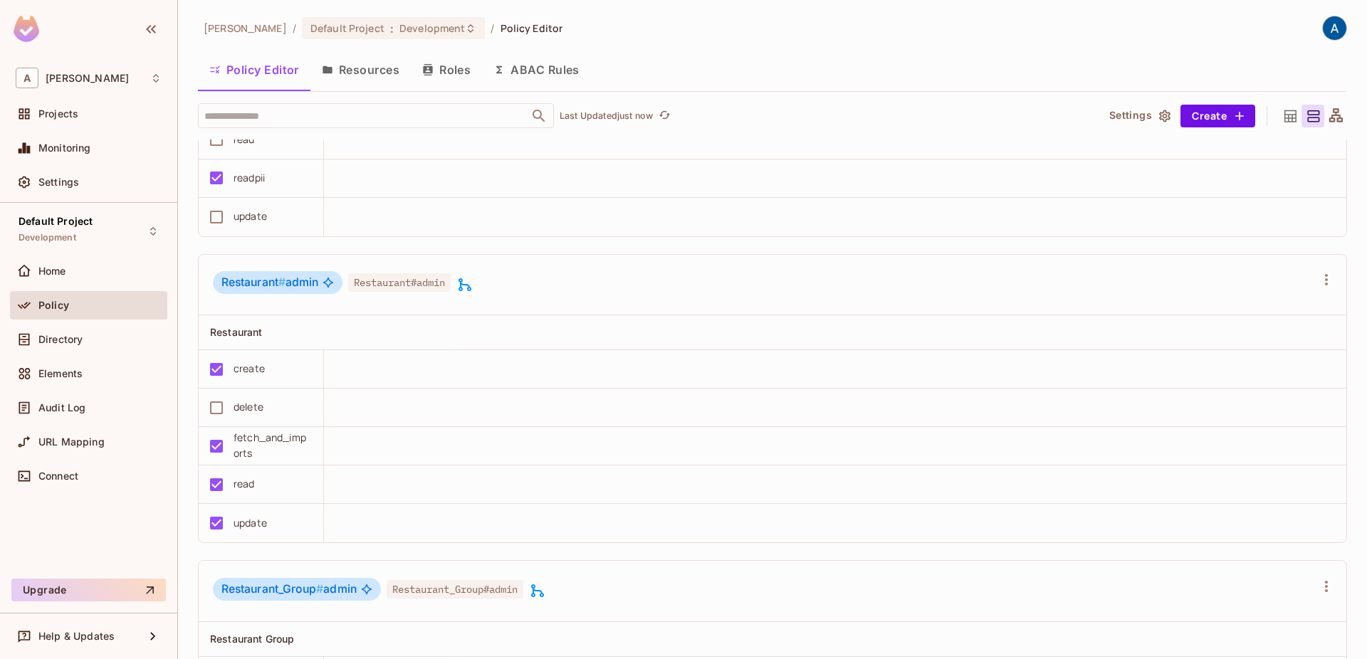
click at [542, 312] on div "Restaurant # admin Restaurant#admin" at bounding box center [773, 285] width 1148 height 61
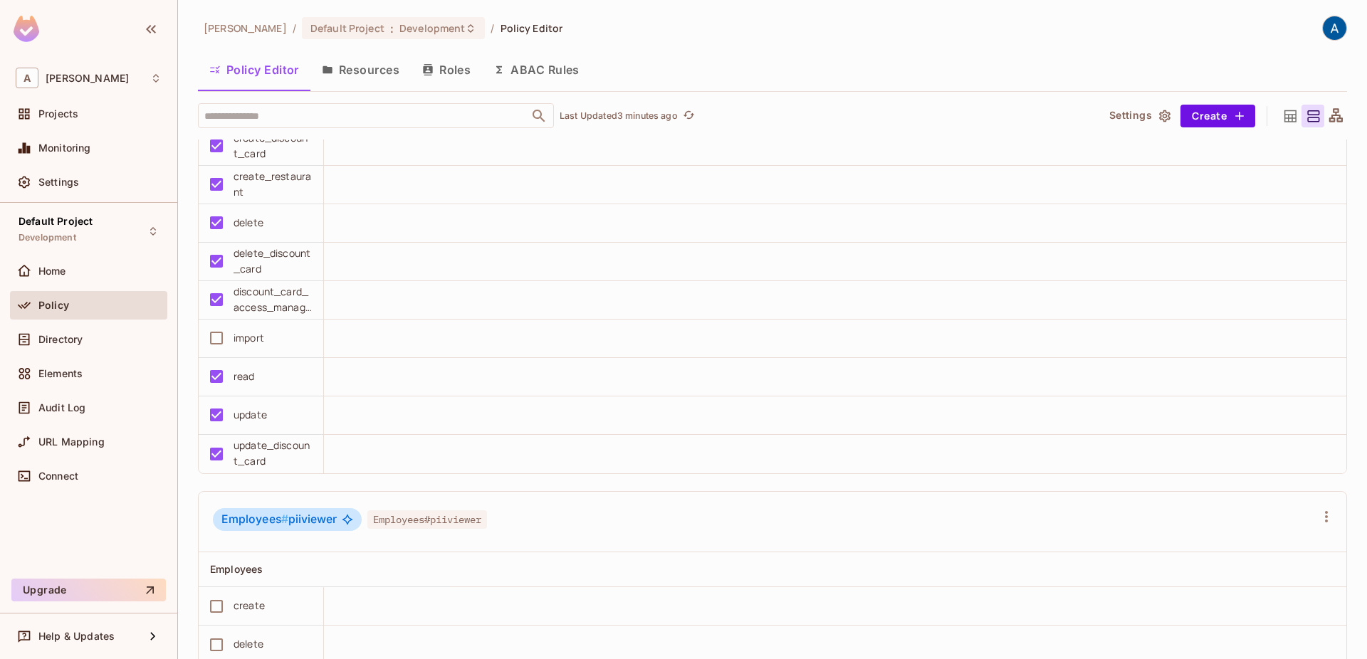
scroll to position [2435, 0]
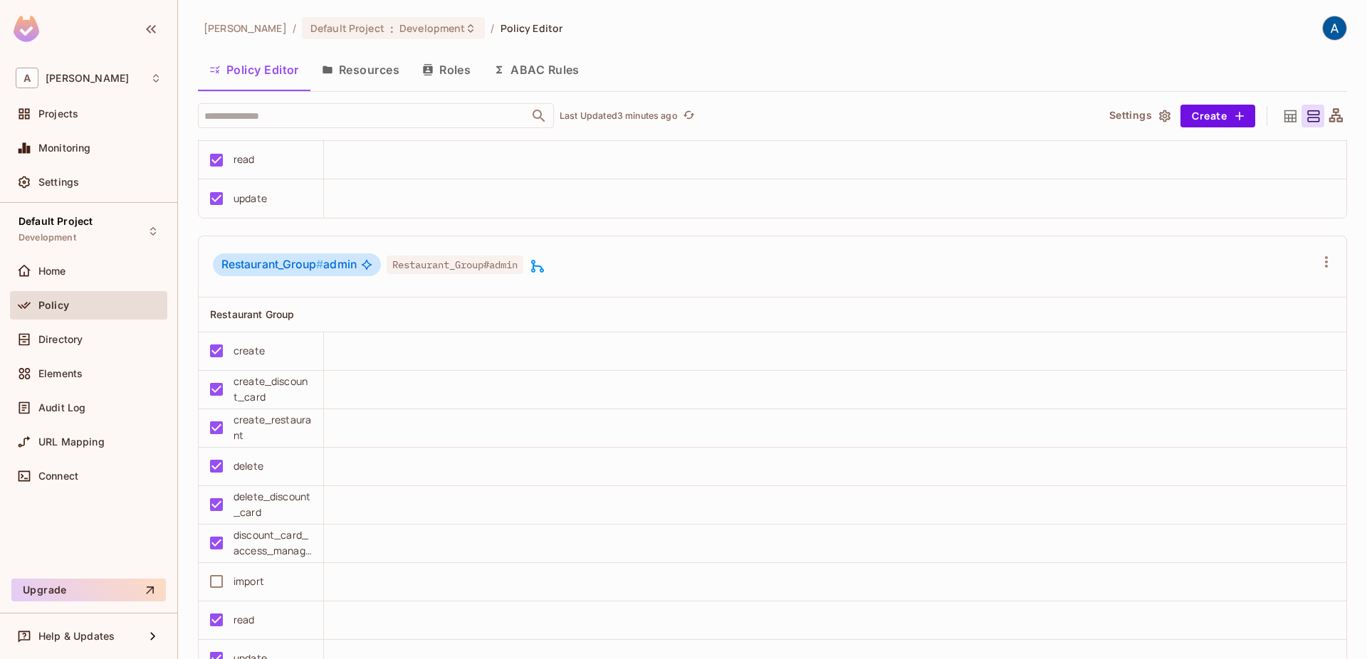
click at [543, 266] on icon at bounding box center [537, 266] width 13 height 13
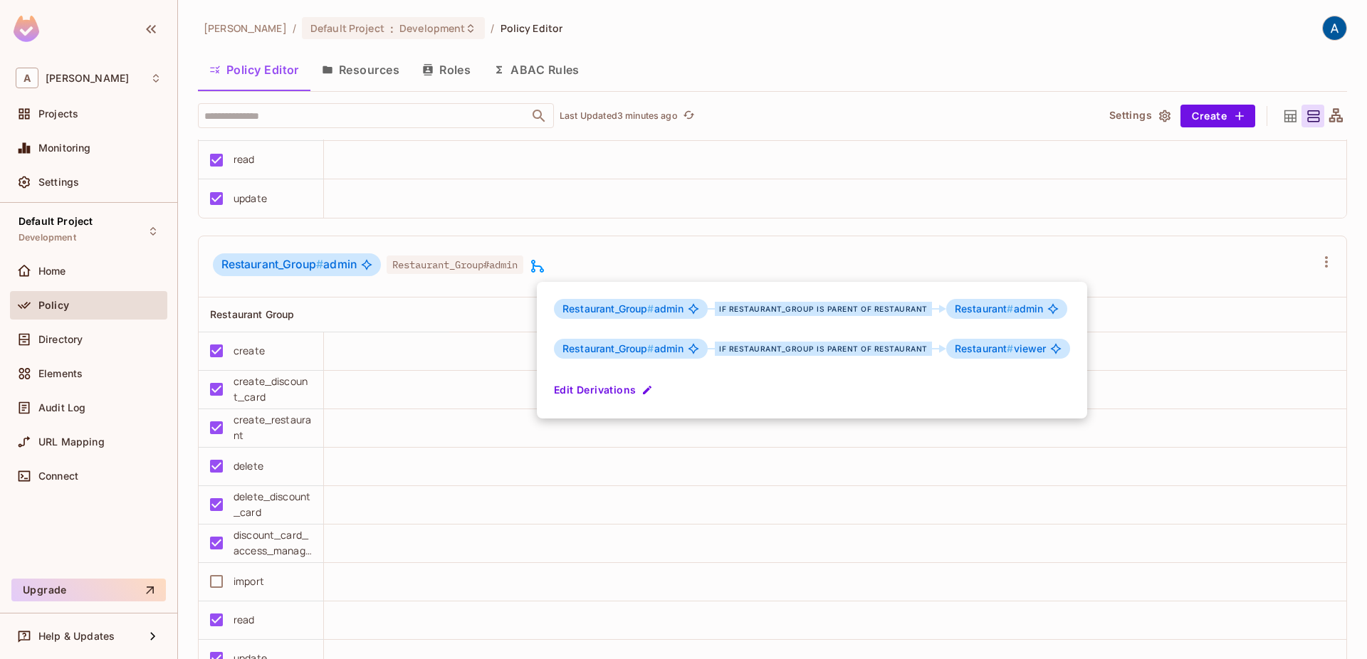
click at [478, 56] on div at bounding box center [683, 329] width 1367 height 659
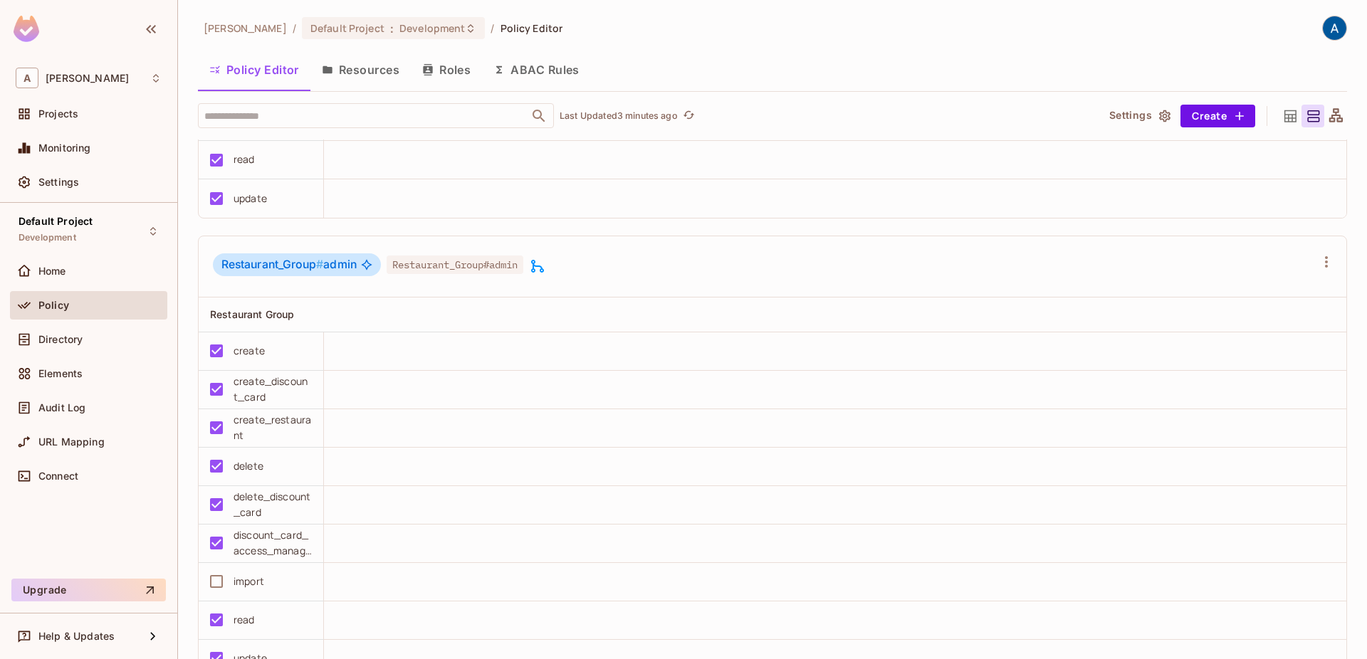
click at [445, 75] on button "Roles" at bounding box center [446, 70] width 71 height 36
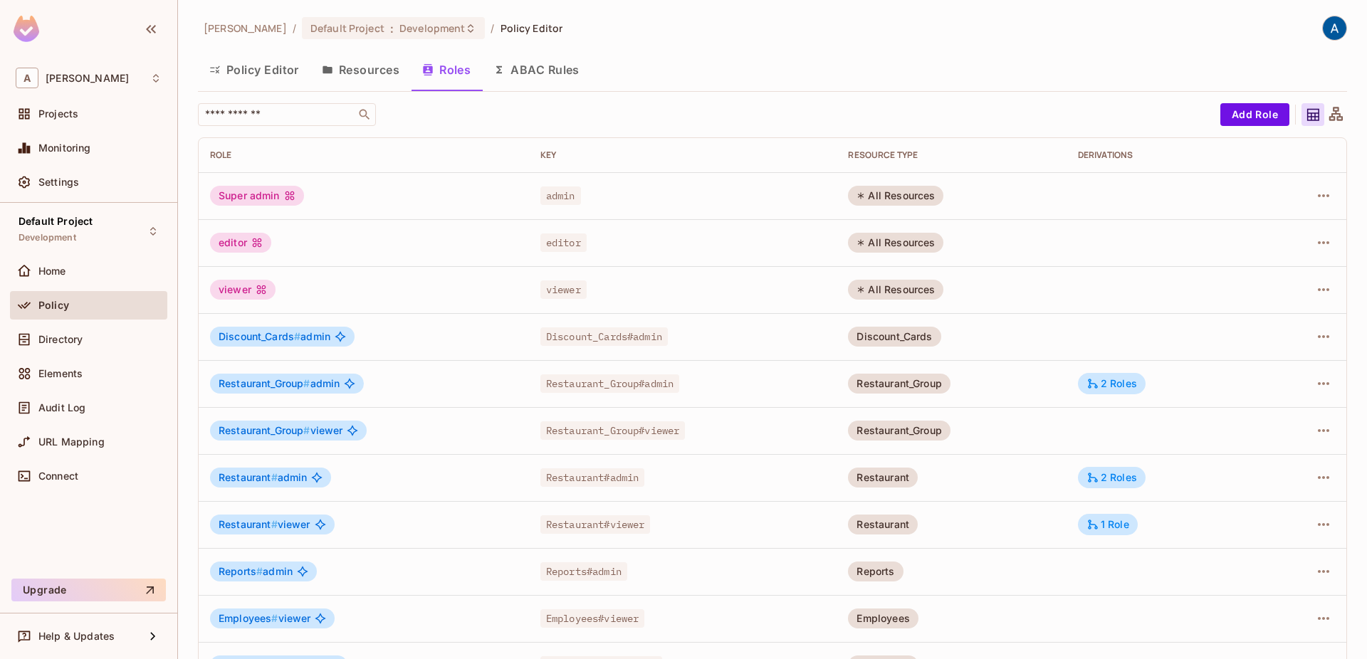
click at [381, 67] on button "Resources" at bounding box center [360, 70] width 100 height 36
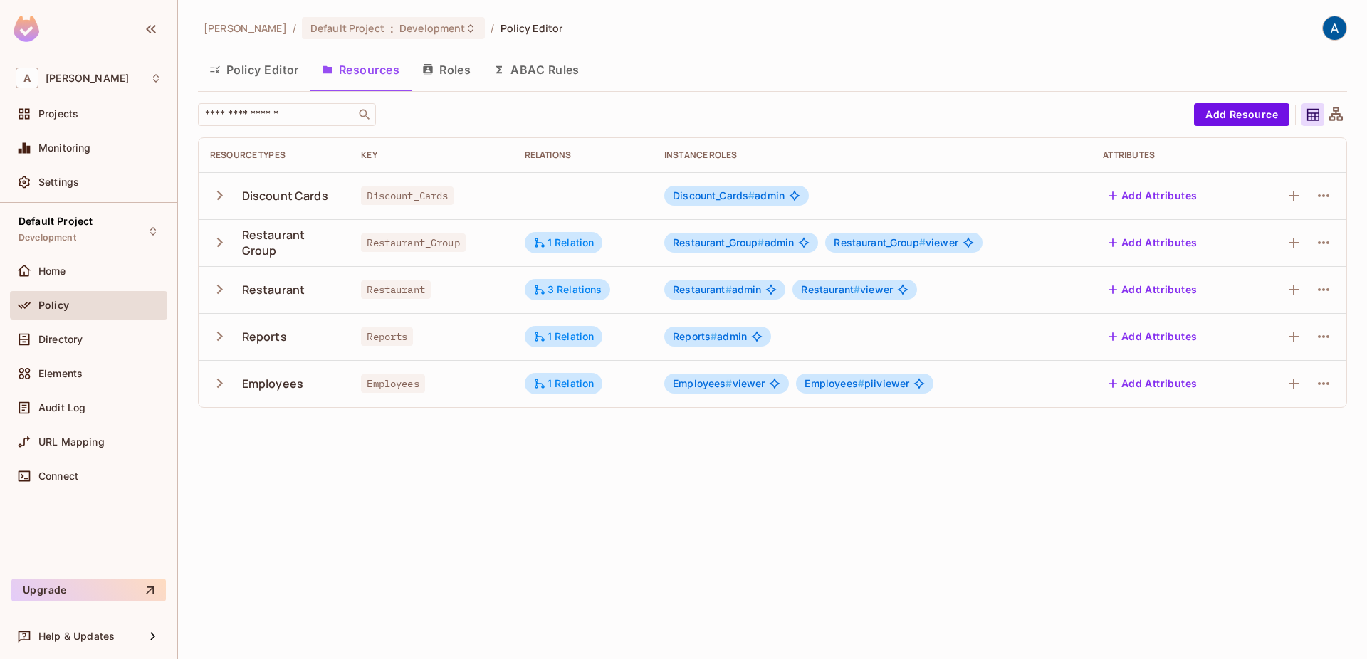
click at [278, 70] on button "Policy Editor" at bounding box center [254, 70] width 113 height 36
